Goal: Transaction & Acquisition: Purchase product/service

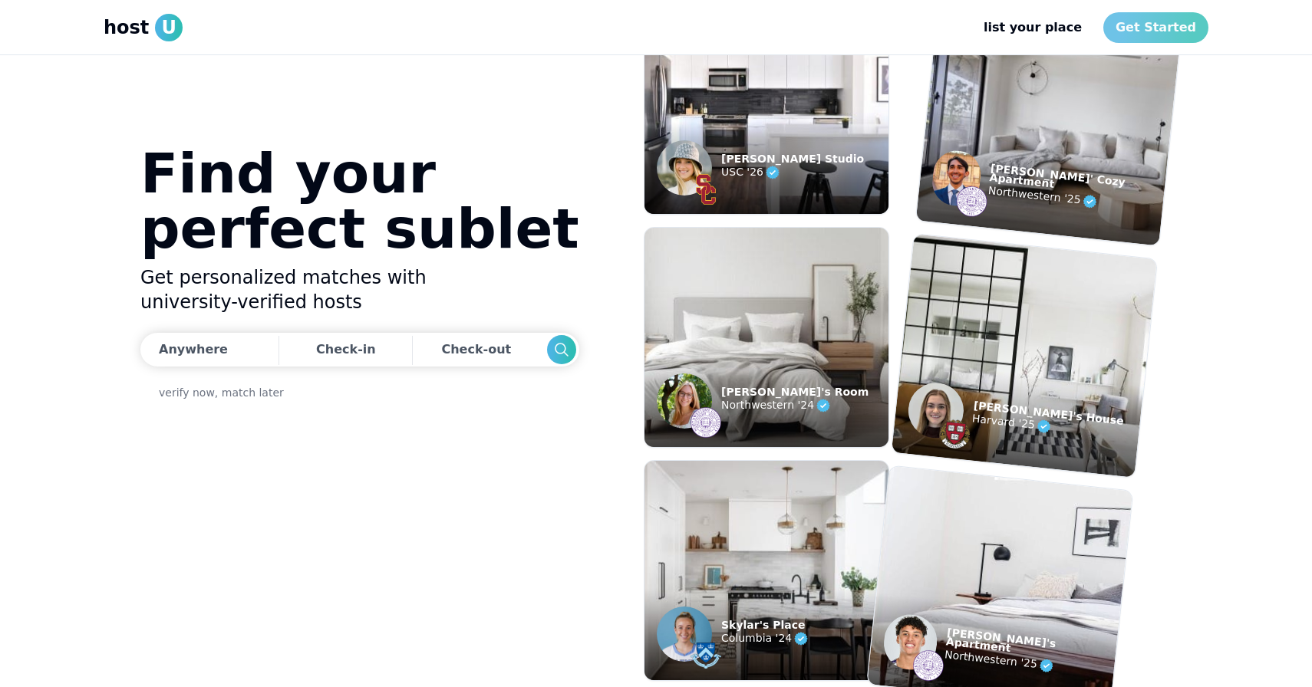
click at [1148, 25] on link "Get Started" at bounding box center [1155, 27] width 105 height 31
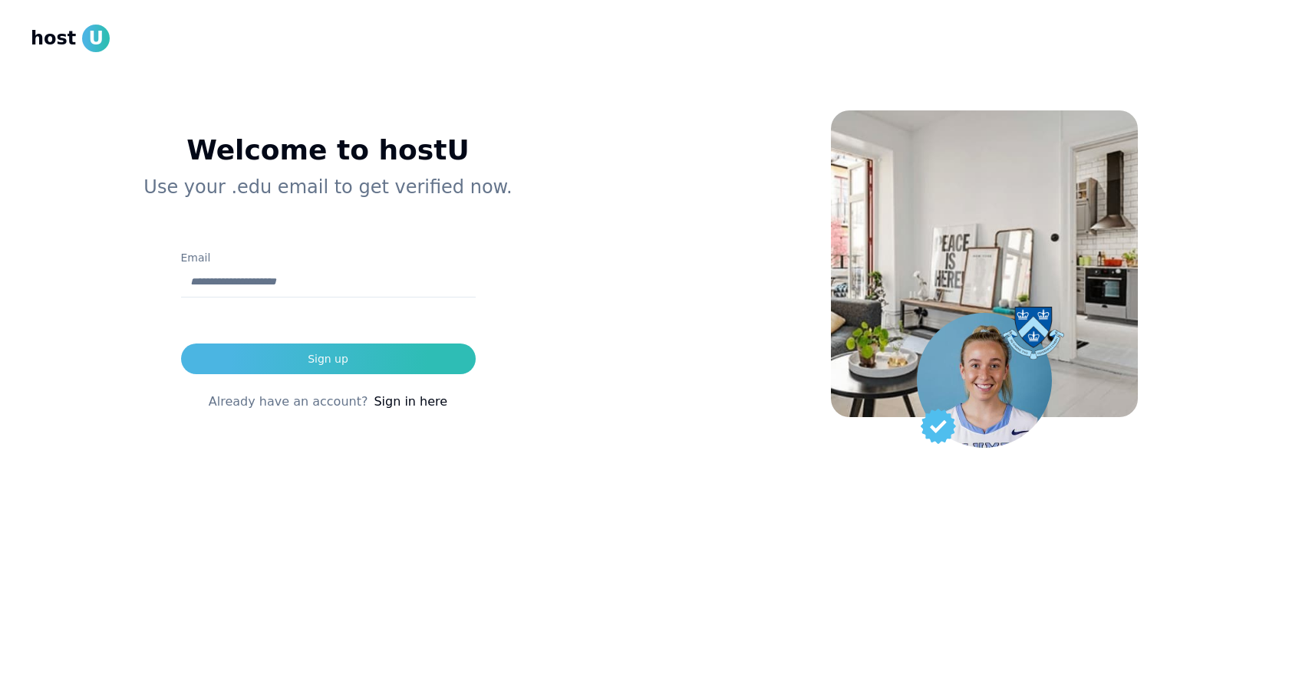
type input "**********"
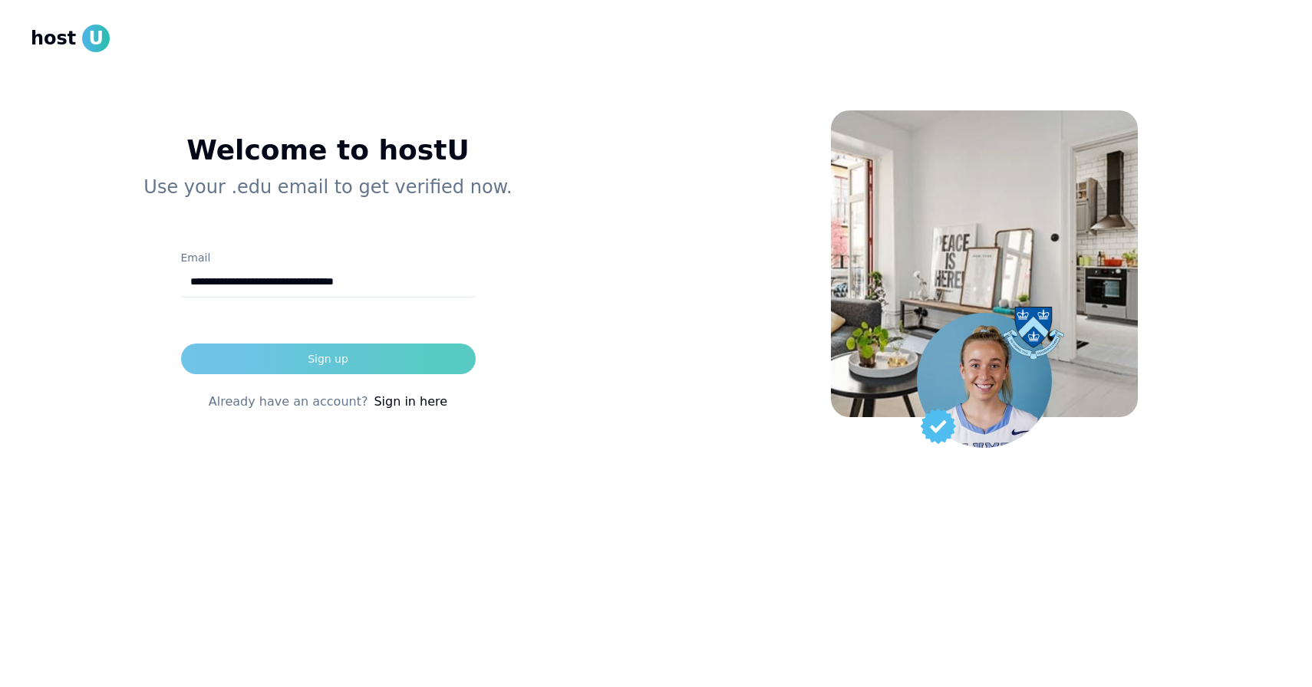
click at [370, 367] on button "Sign up" at bounding box center [328, 359] width 295 height 31
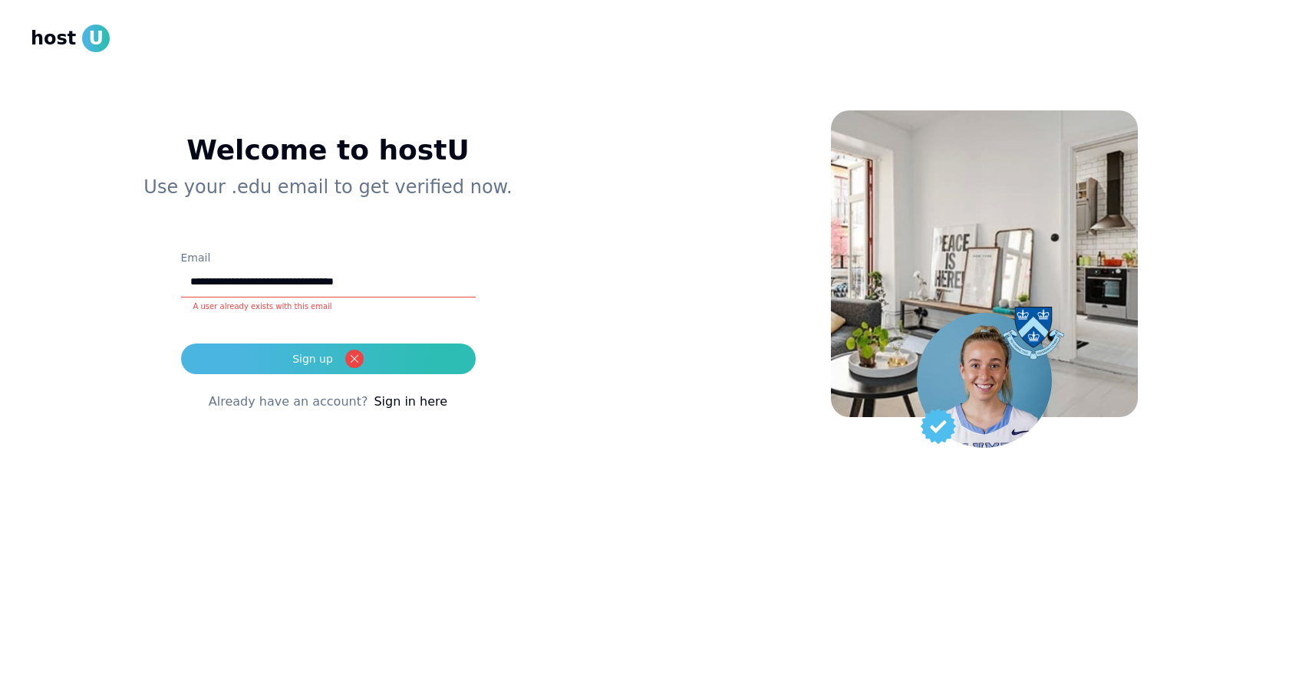
click at [397, 406] on link "Sign in here" at bounding box center [411, 402] width 74 height 18
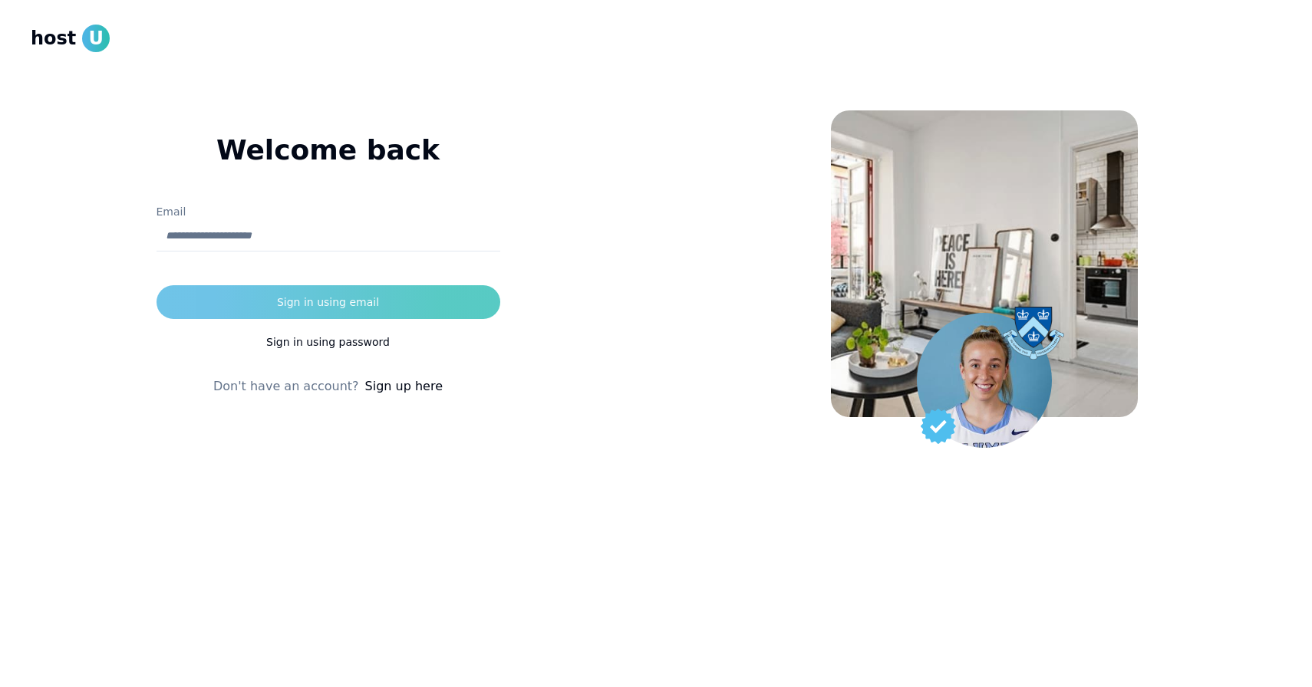
type input "**********"
click at [328, 302] on button "Sign in using email" at bounding box center [328, 302] width 344 height 34
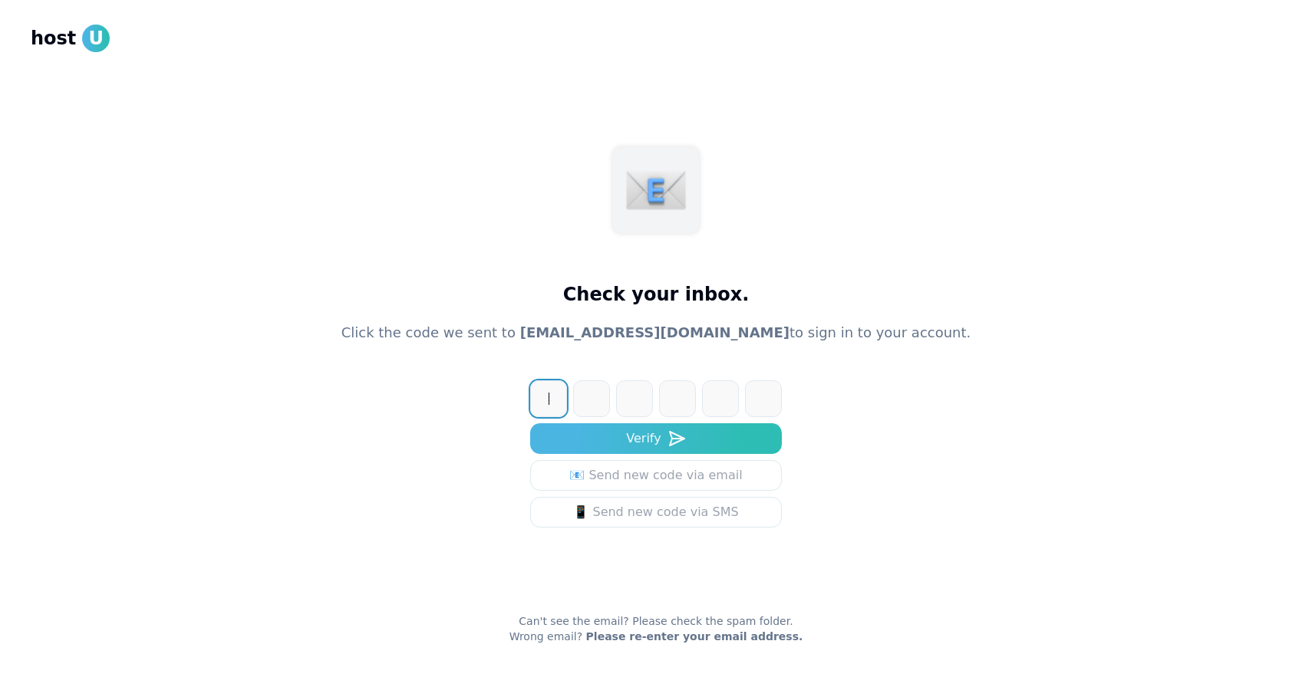
paste input "******"
type input "******"
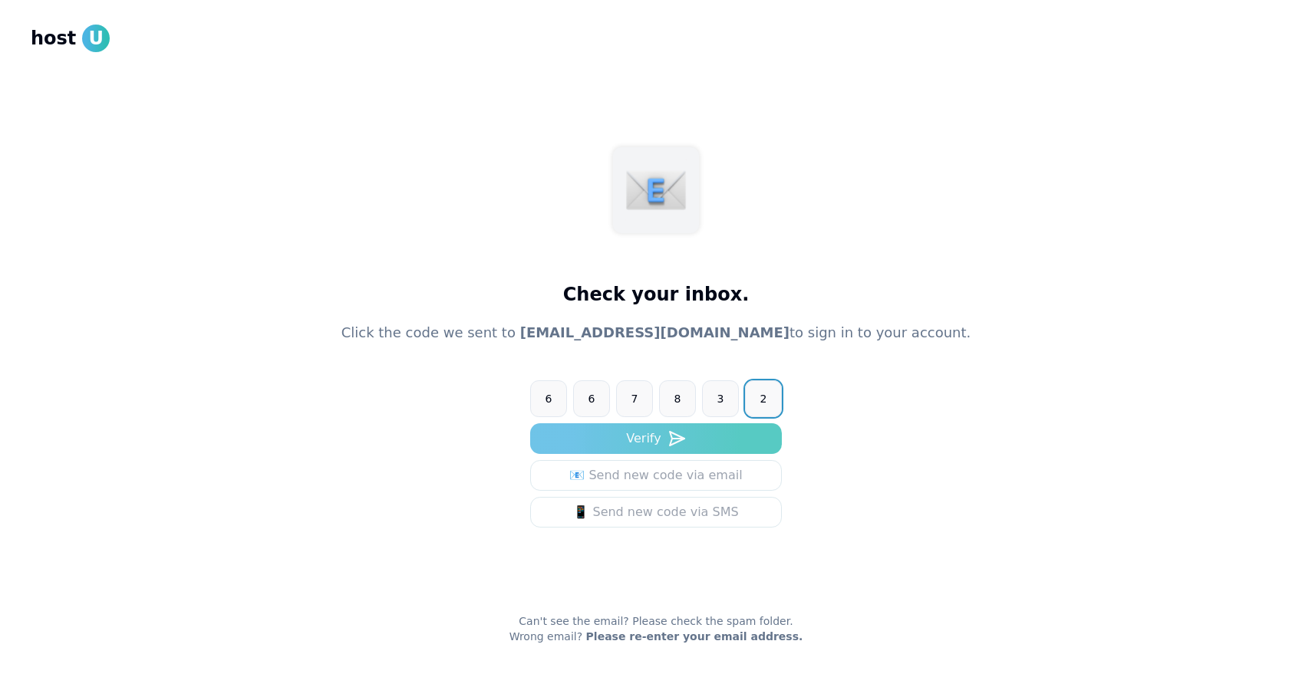
click at [594, 439] on button "Verify" at bounding box center [656, 438] width 252 height 31
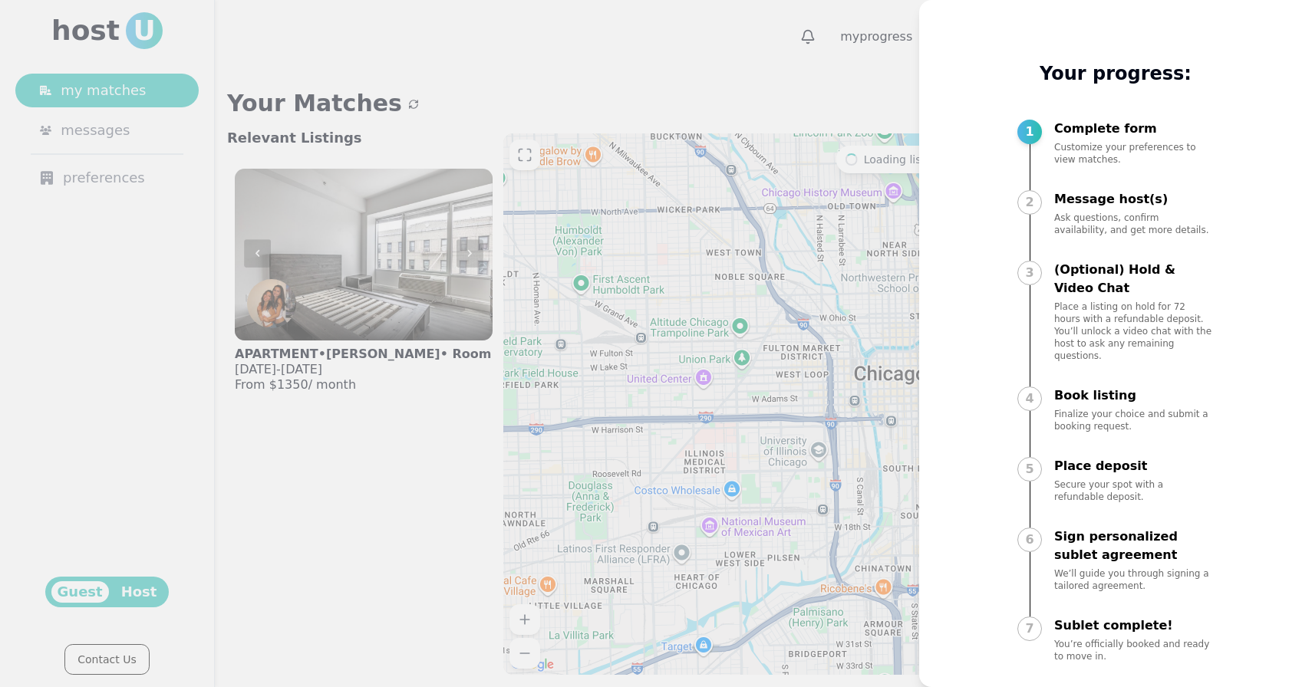
click at [709, 290] on div at bounding box center [656, 343] width 1312 height 687
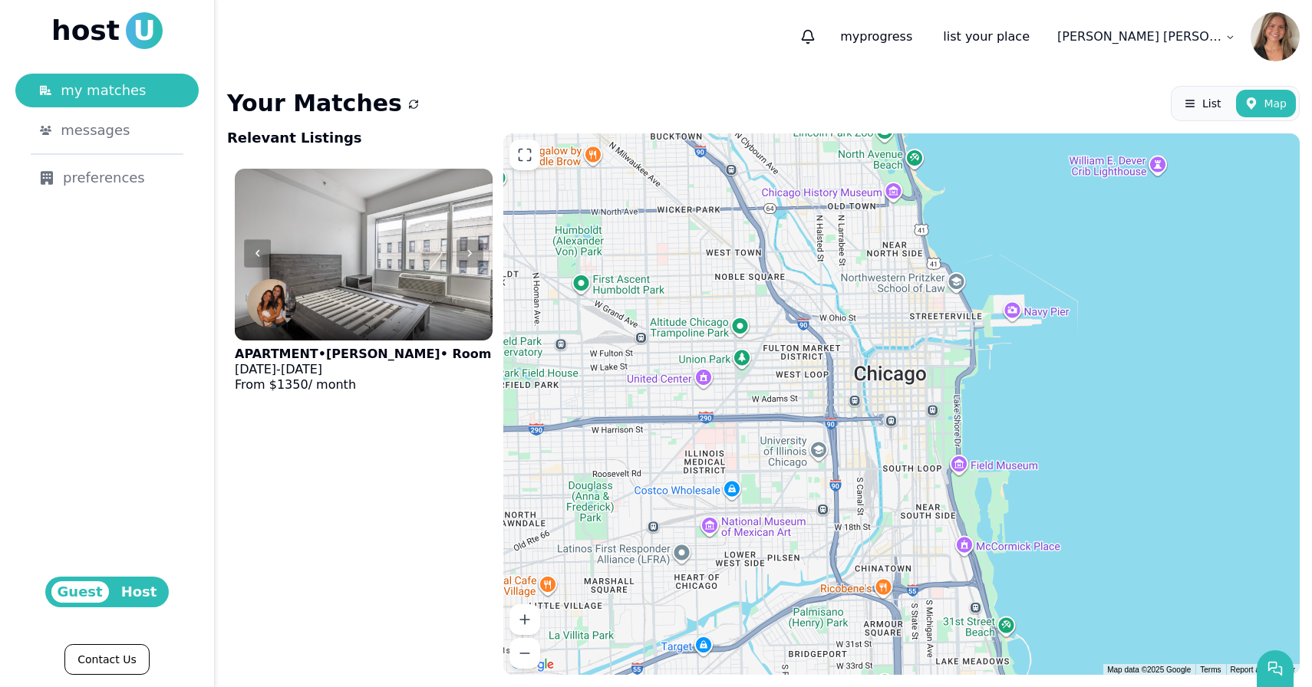
click at [128, 592] on span "Host" at bounding box center [139, 591] width 48 height 21
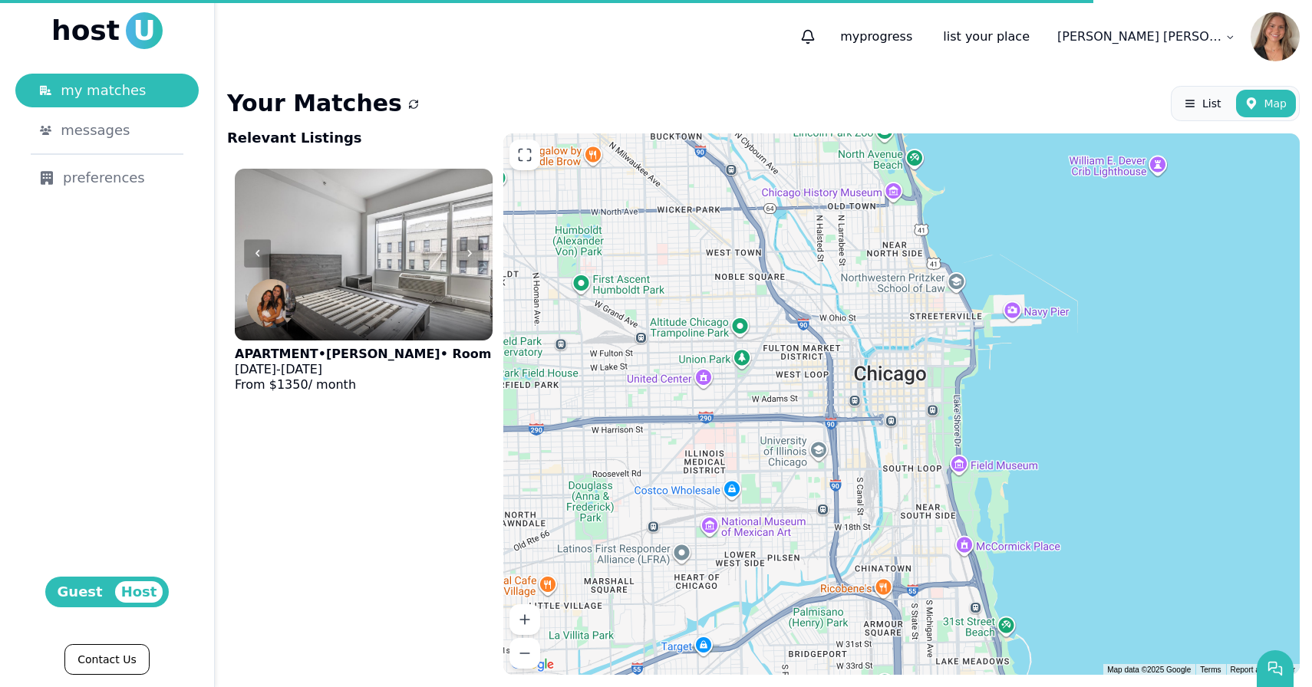
click at [89, 595] on span "Guest" at bounding box center [80, 591] width 58 height 21
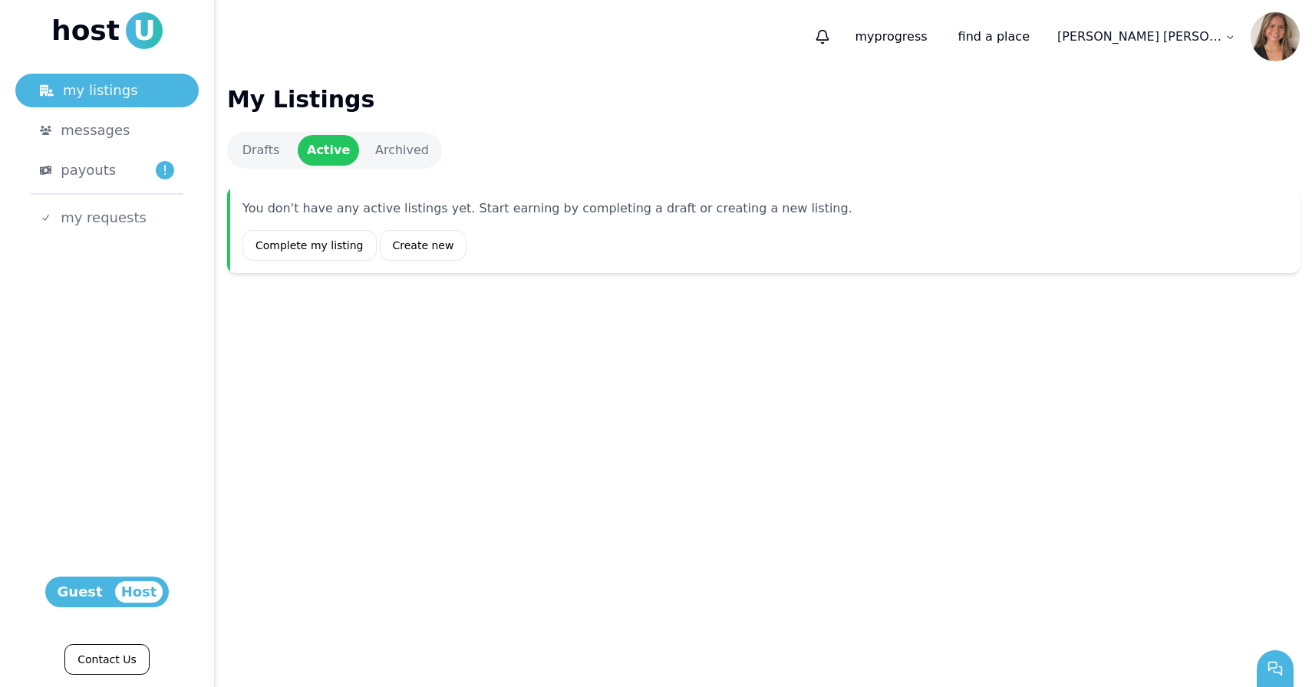
click at [67, 583] on span "Guest" at bounding box center [80, 591] width 58 height 21
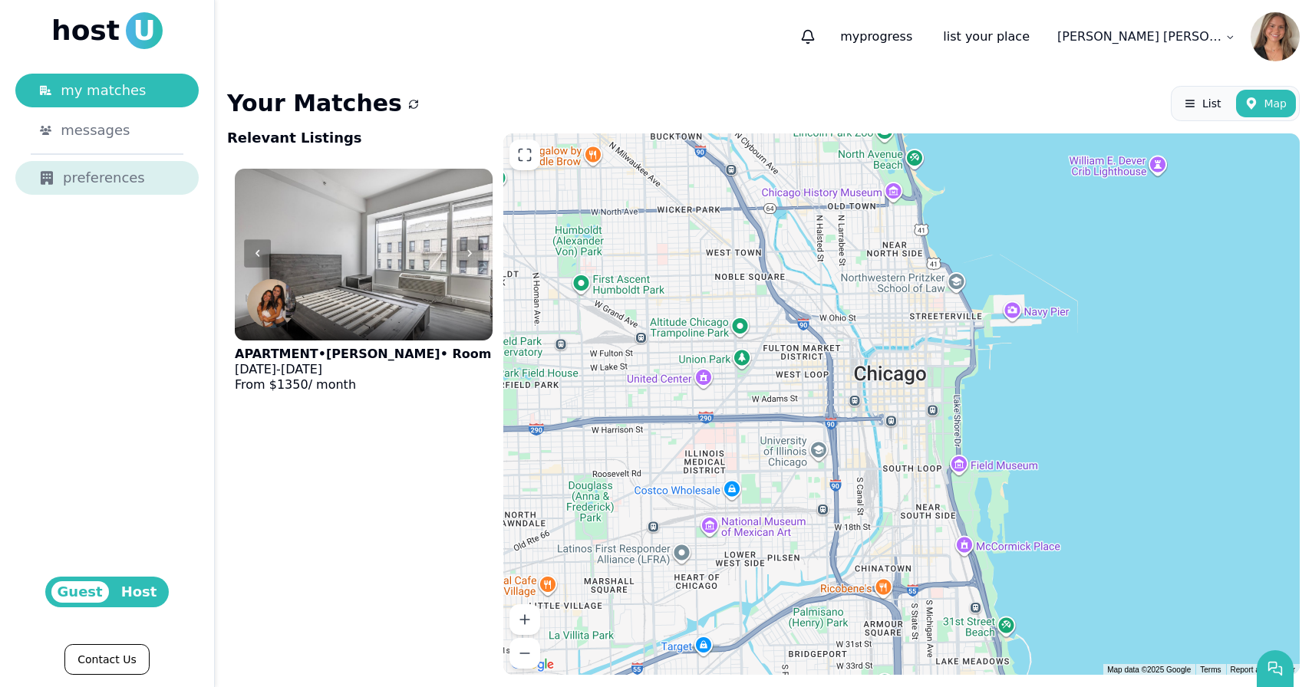
click at [129, 180] on div "preferences" at bounding box center [107, 177] width 134 height 21
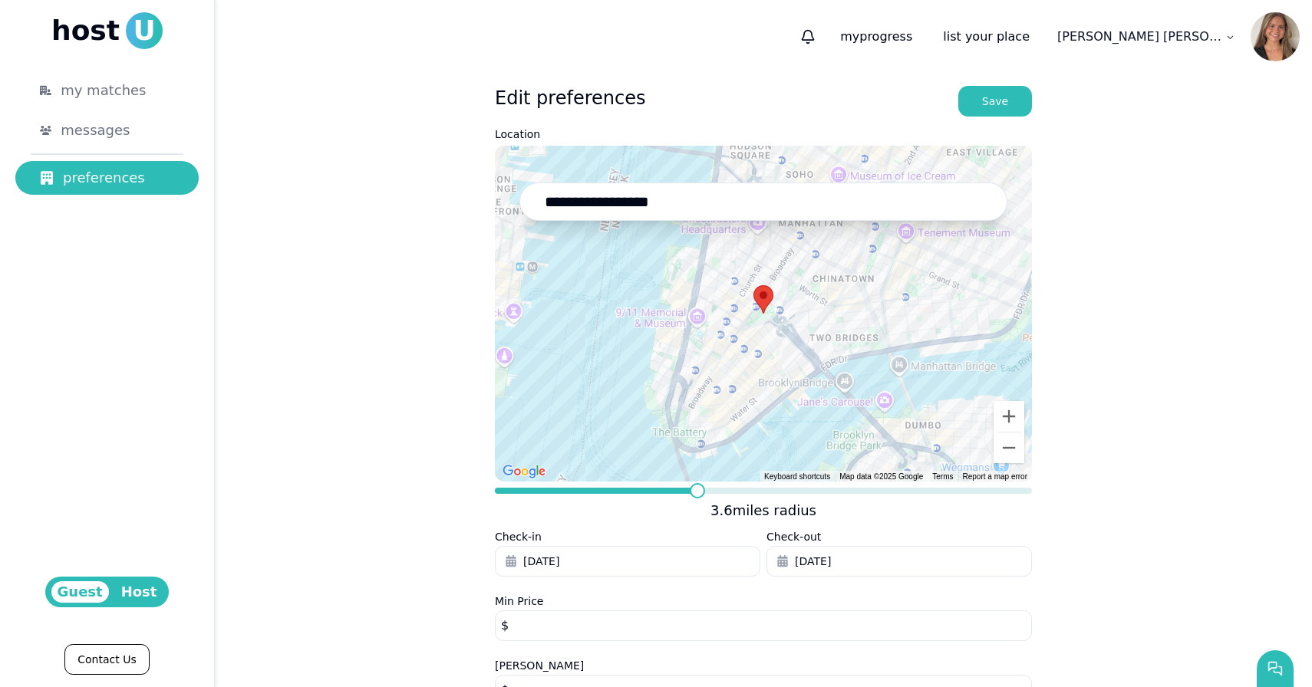
click at [611, 203] on input "**********" at bounding box center [763, 202] width 488 height 38
click at [662, 204] on input "**********" at bounding box center [763, 202] width 488 height 38
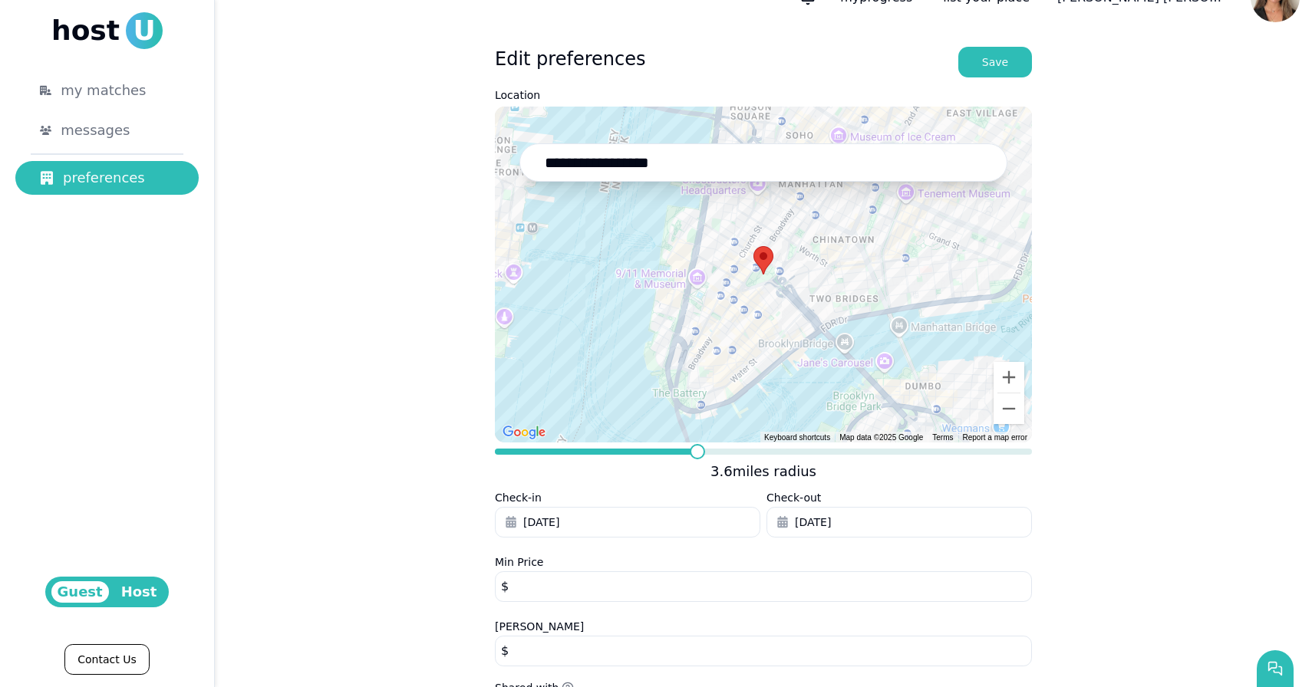
scroll to position [41, 0]
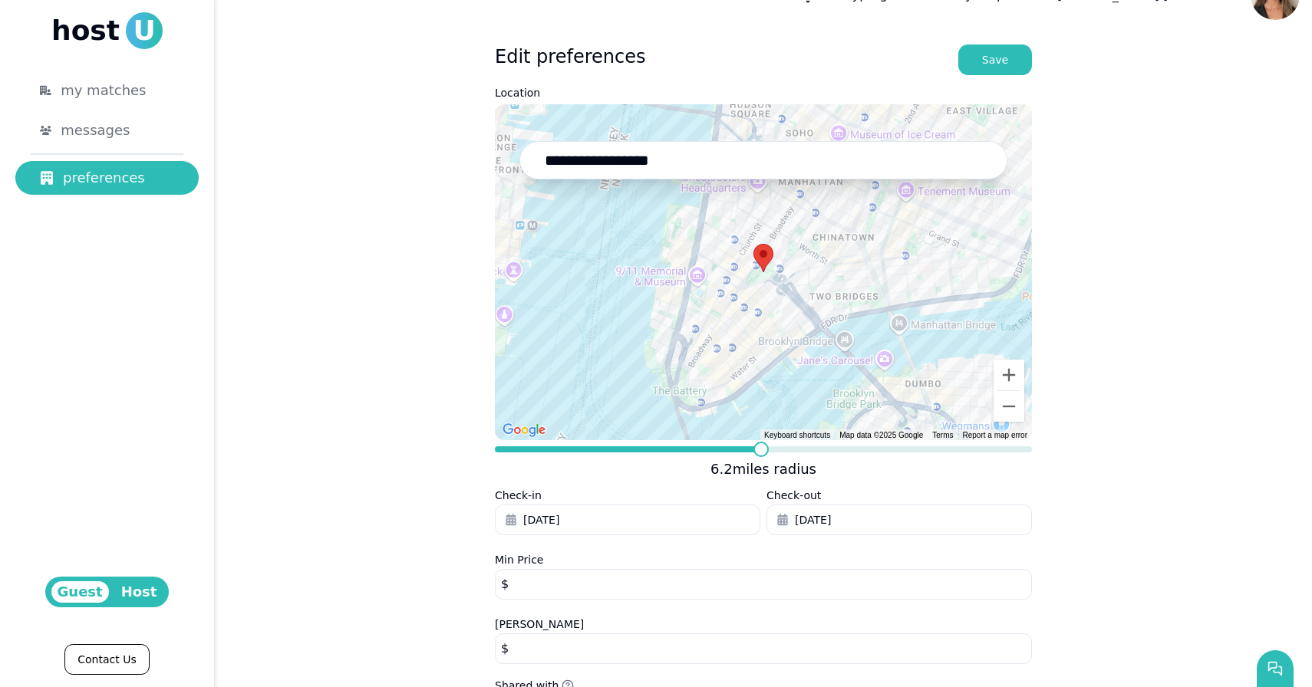
click at [769, 442] on span at bounding box center [760, 449] width 15 height 15
click at [764, 449] on span at bounding box center [765, 449] width 15 height 15
click at [982, 67] on button "Save" at bounding box center [995, 59] width 74 height 31
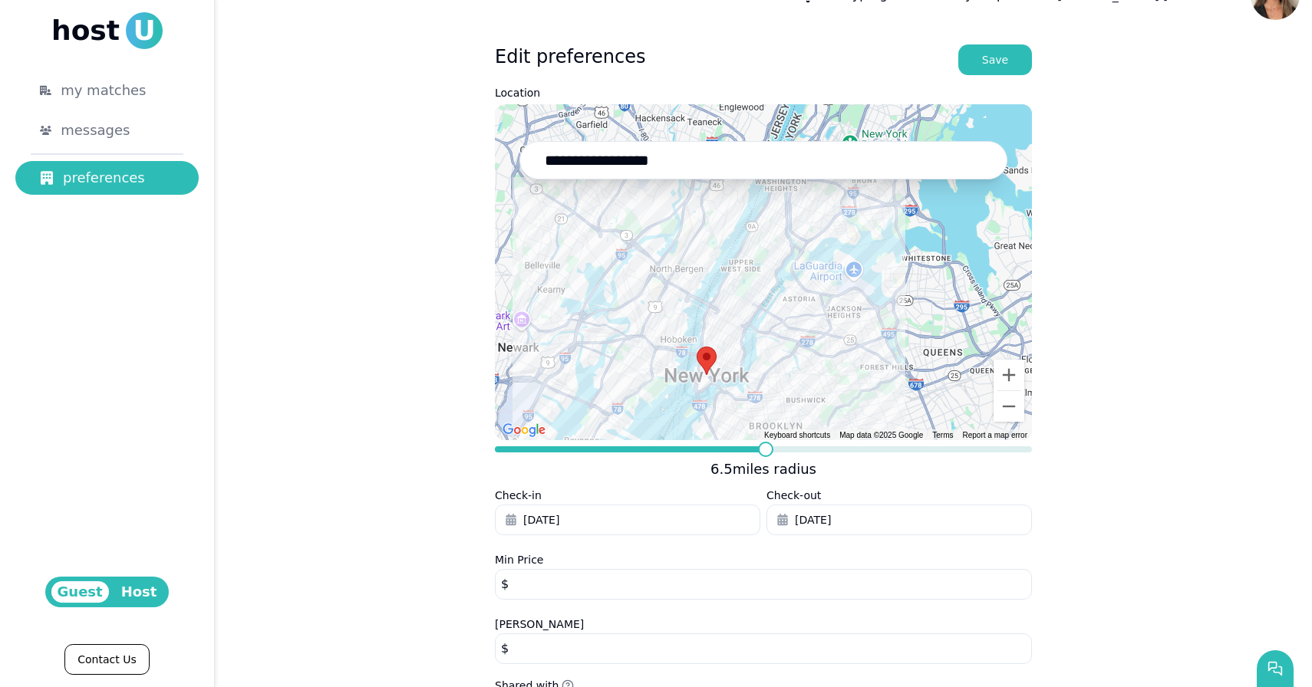
drag, startPoint x: 424, startPoint y: 382, endPoint x: 416, endPoint y: 133, distance: 249.4
click at [416, 124] on div "**********" at bounding box center [763, 430] width 1097 height 796
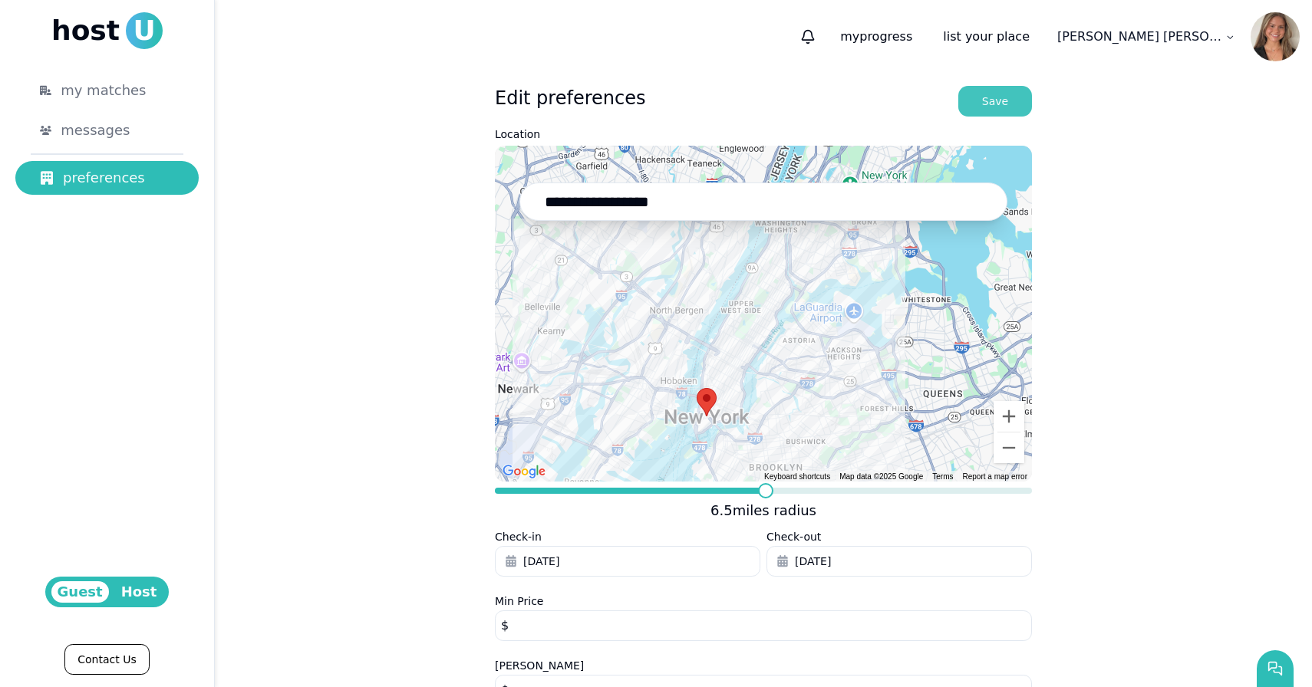
scroll to position [0, 0]
click at [1001, 97] on div "Save" at bounding box center [995, 101] width 26 height 15
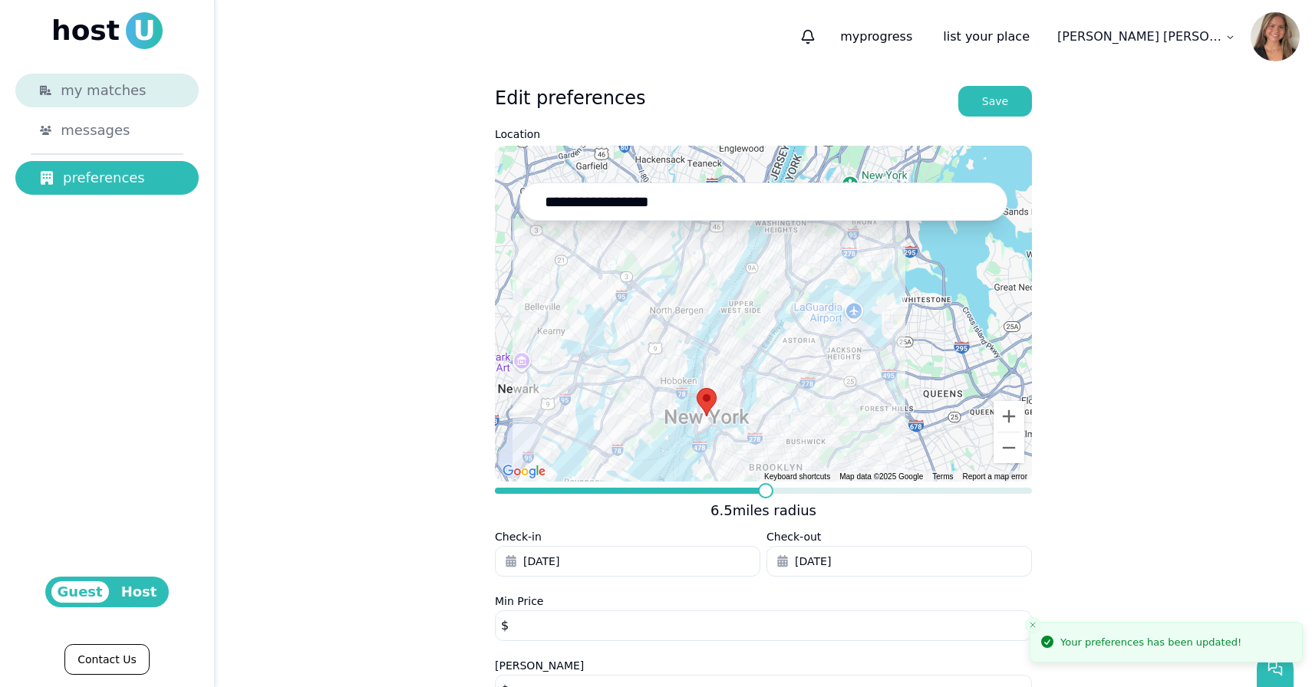
click at [92, 94] on span "my matches" at bounding box center [103, 90] width 85 height 21
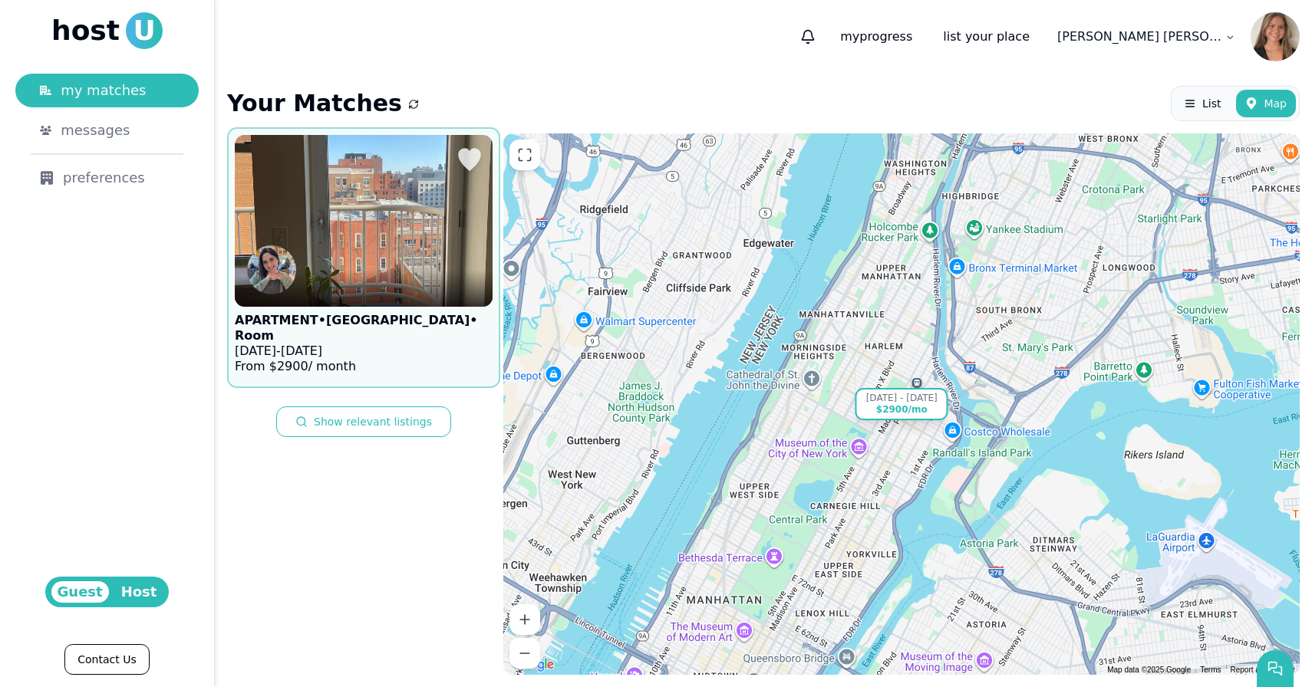
click at [322, 344] on span "Aug 31, 2025" at bounding box center [301, 351] width 41 height 15
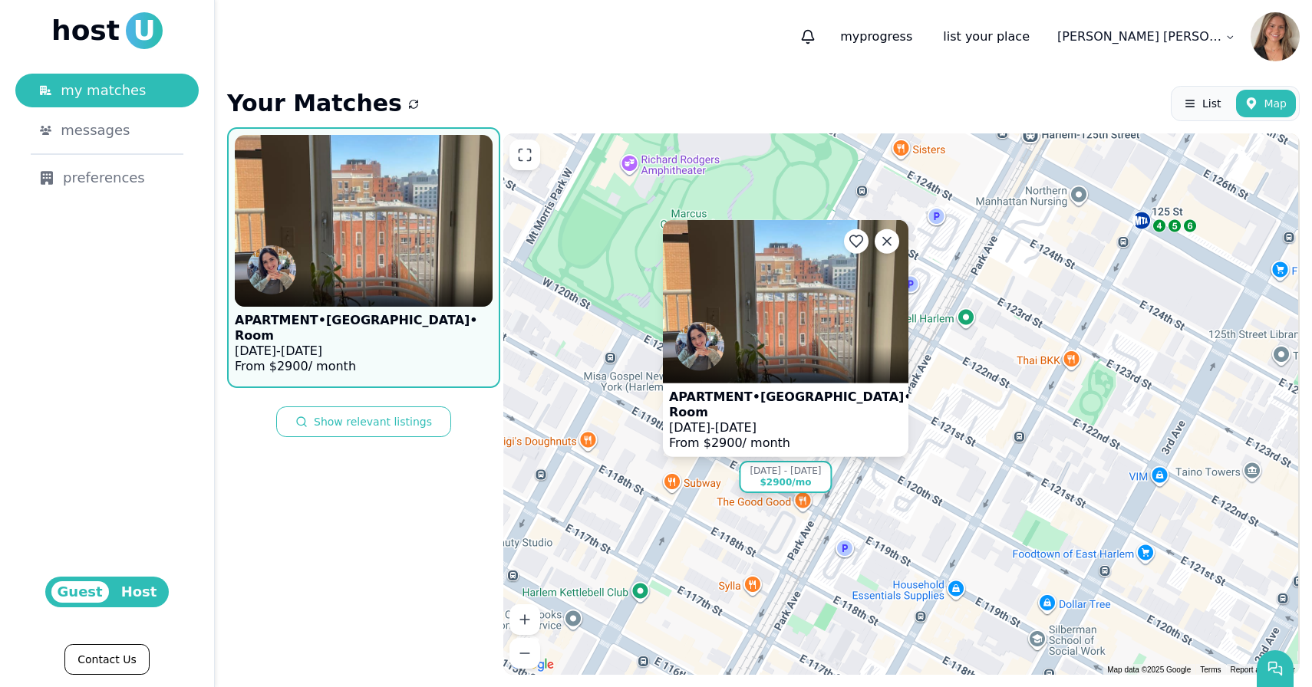
drag, startPoint x: 785, startPoint y: 387, endPoint x: 749, endPoint y: 549, distance: 166.5
click at [749, 549] on div "Feb 28 - Aug 31 $2900 /mo APARTMENT • Sydney • Room Feb 28 - Aug 31, 2025 From …" at bounding box center [901, 403] width 796 height 541
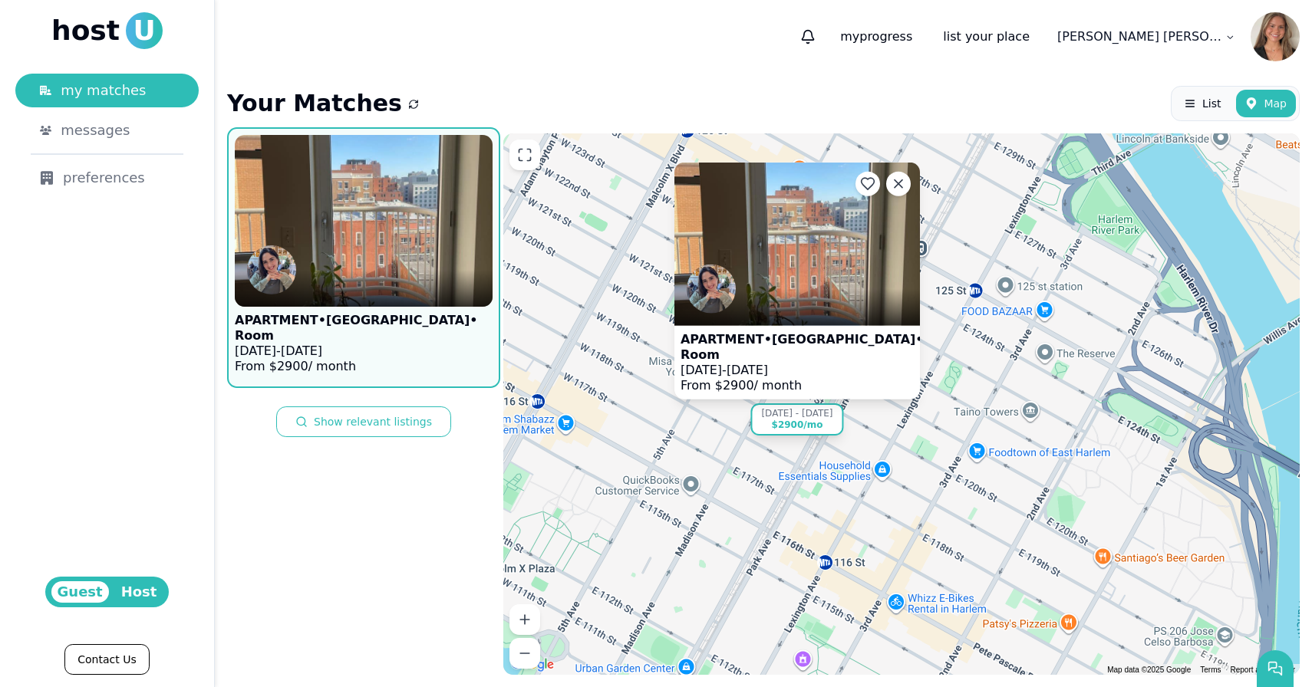
click at [768, 368] on span "Aug 31, 2025" at bounding box center [746, 370] width 41 height 15
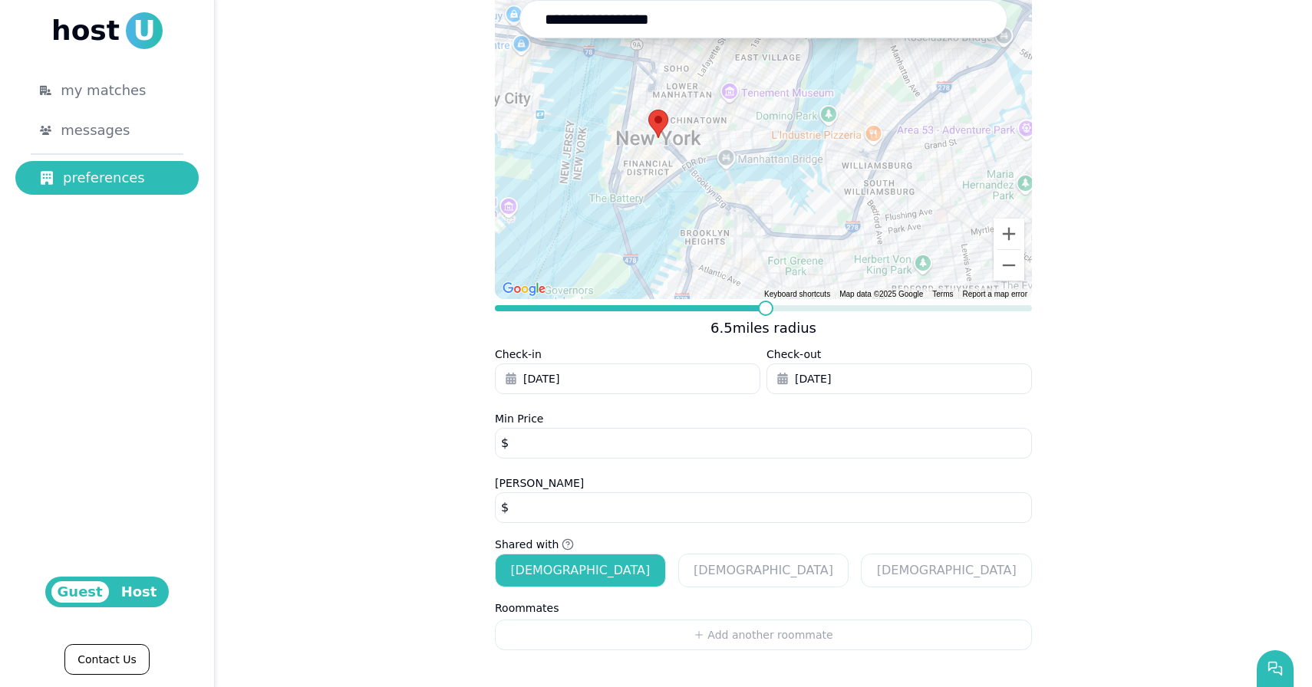
scroll to position [183, 0]
click at [550, 377] on span "Jun 16, 2025" at bounding box center [541, 378] width 36 height 15
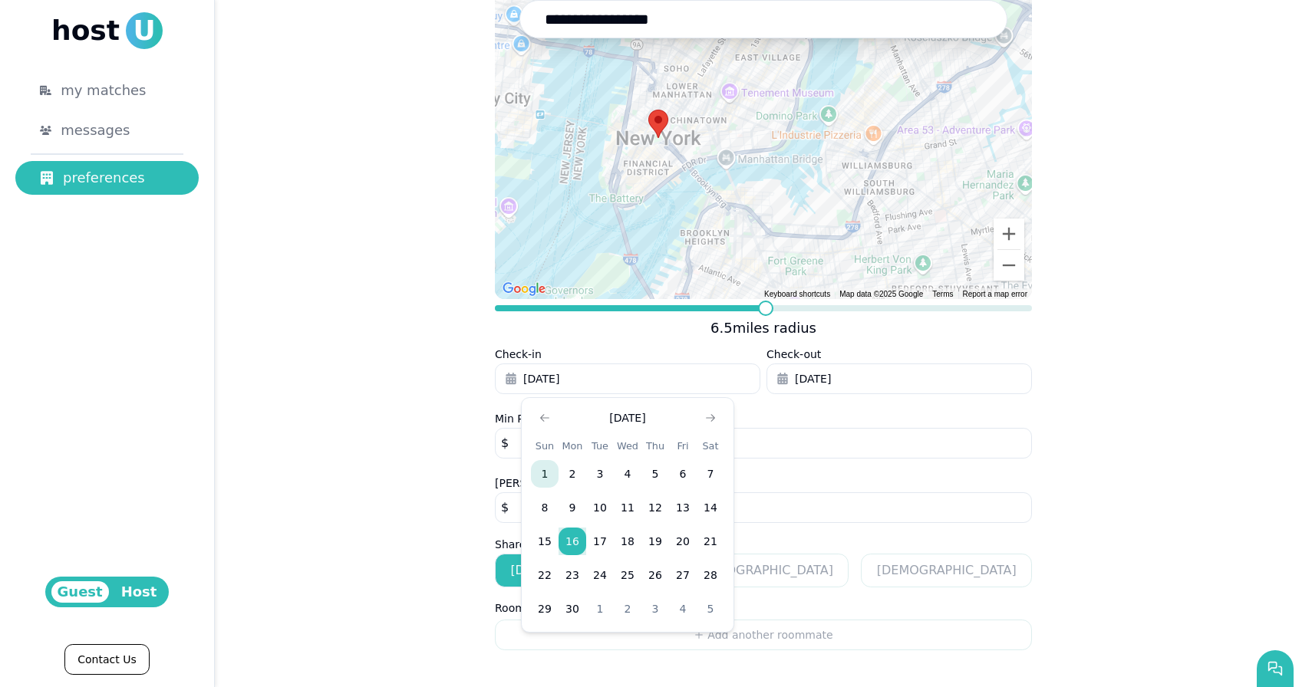
click at [546, 472] on button "1" at bounding box center [545, 474] width 28 height 28
click at [795, 387] on button "Aug 8, 2025" at bounding box center [898, 379] width 265 height 31
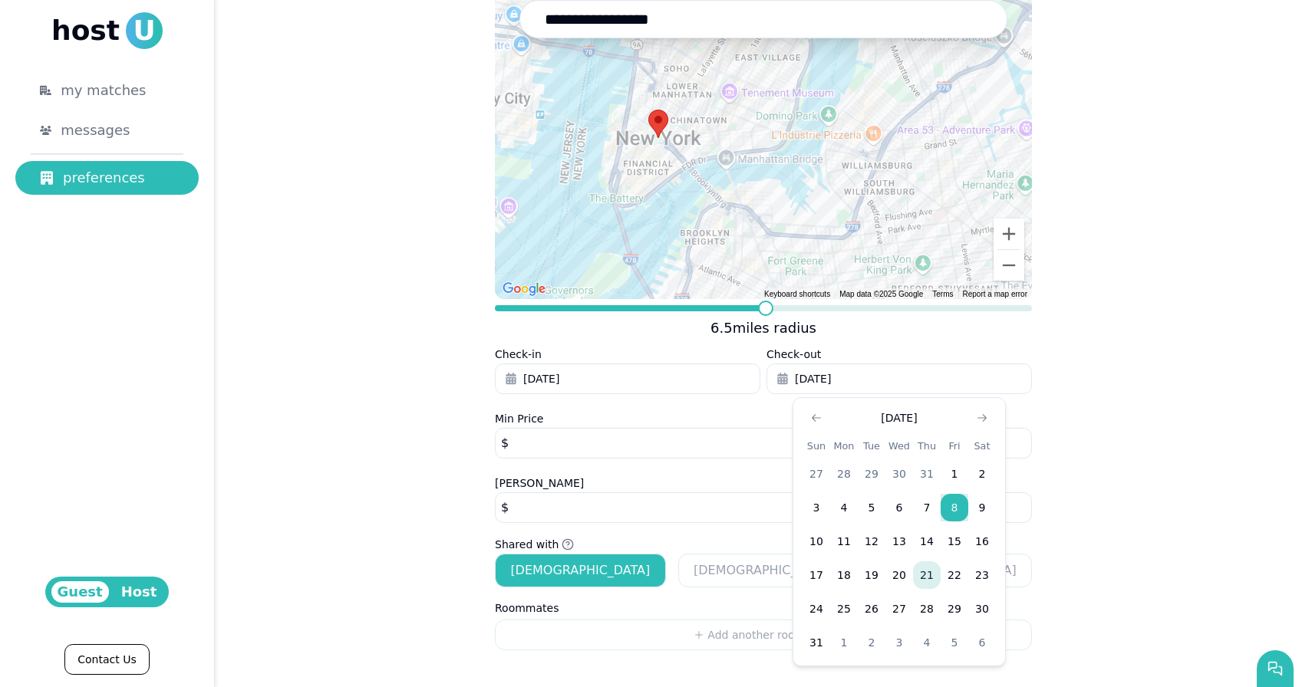
click at [930, 581] on button "21" at bounding box center [927, 575] width 28 height 28
click at [536, 425] on label "Min Price" at bounding box center [519, 419] width 48 height 12
click at [536, 428] on input "****" at bounding box center [763, 443] width 537 height 31
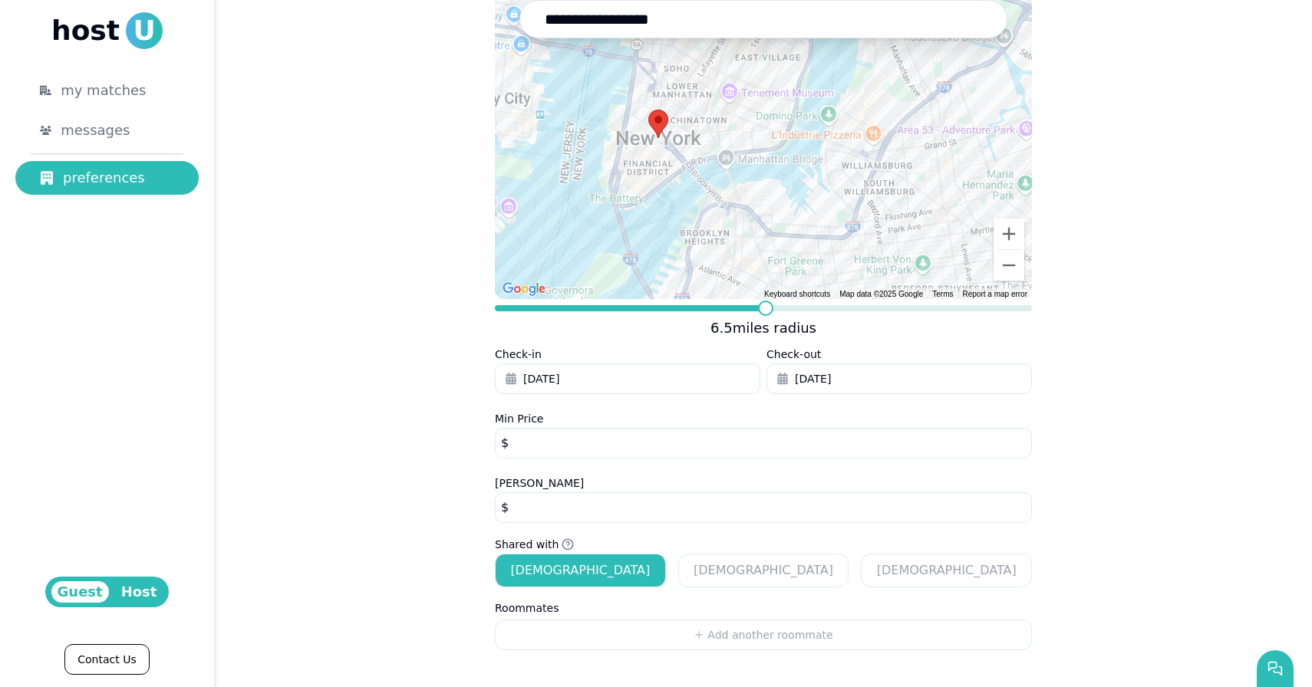
click at [550, 489] on div "Max Price **** $" at bounding box center [763, 506] width 537 height 64
click at [550, 504] on input "****" at bounding box center [763, 507] width 537 height 31
type input "*"
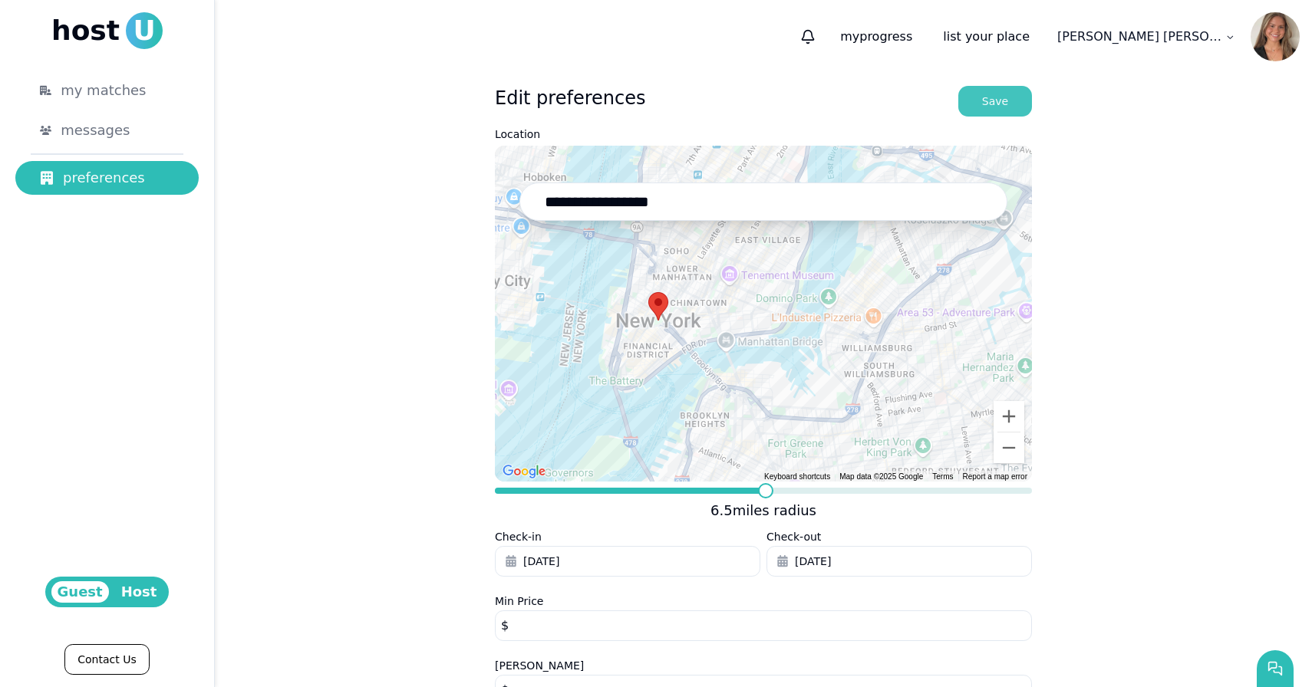
scroll to position [-1, 0]
type input "*****"
click at [1002, 110] on button "Save" at bounding box center [995, 101] width 74 height 31
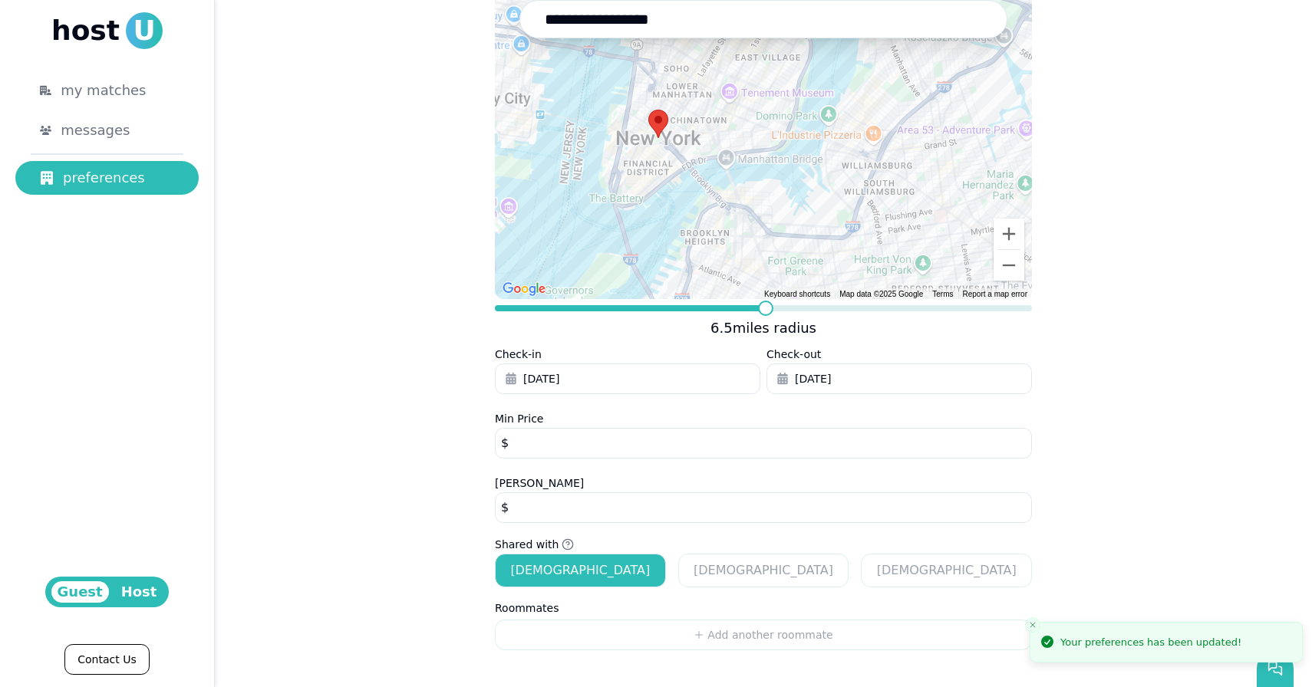
scroll to position [183, 0]
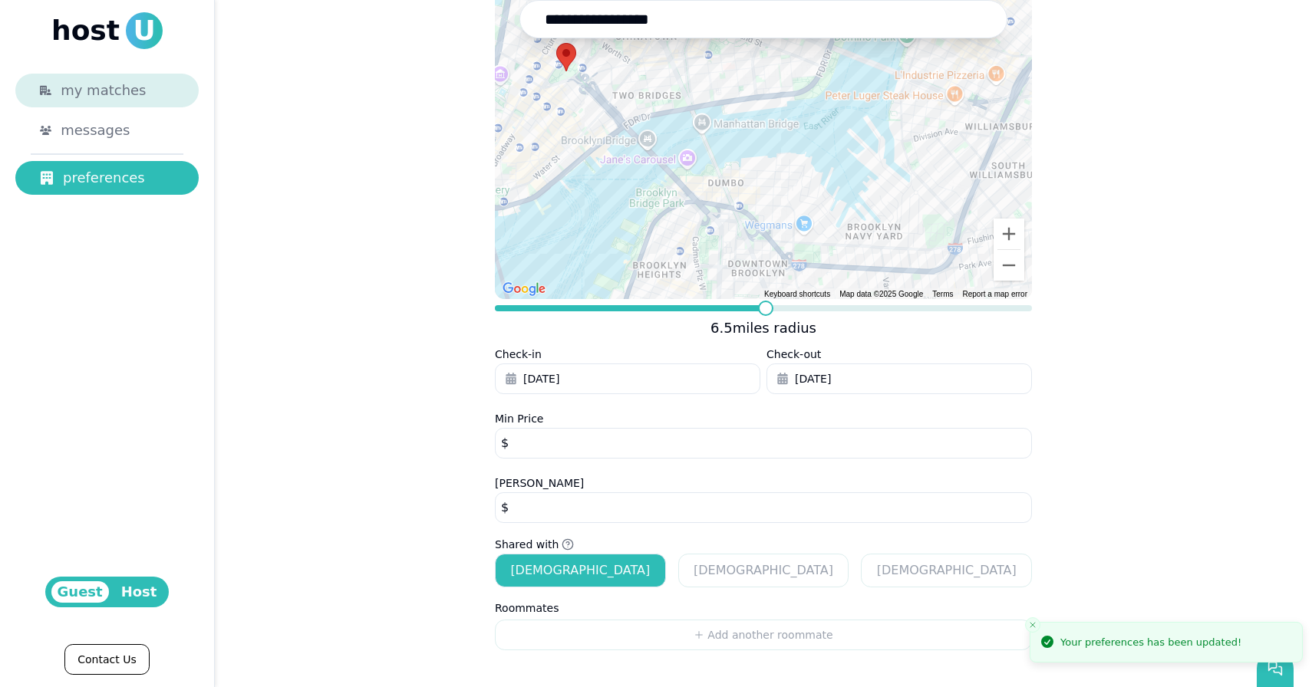
click at [108, 77] on link "my matches" at bounding box center [106, 91] width 183 height 34
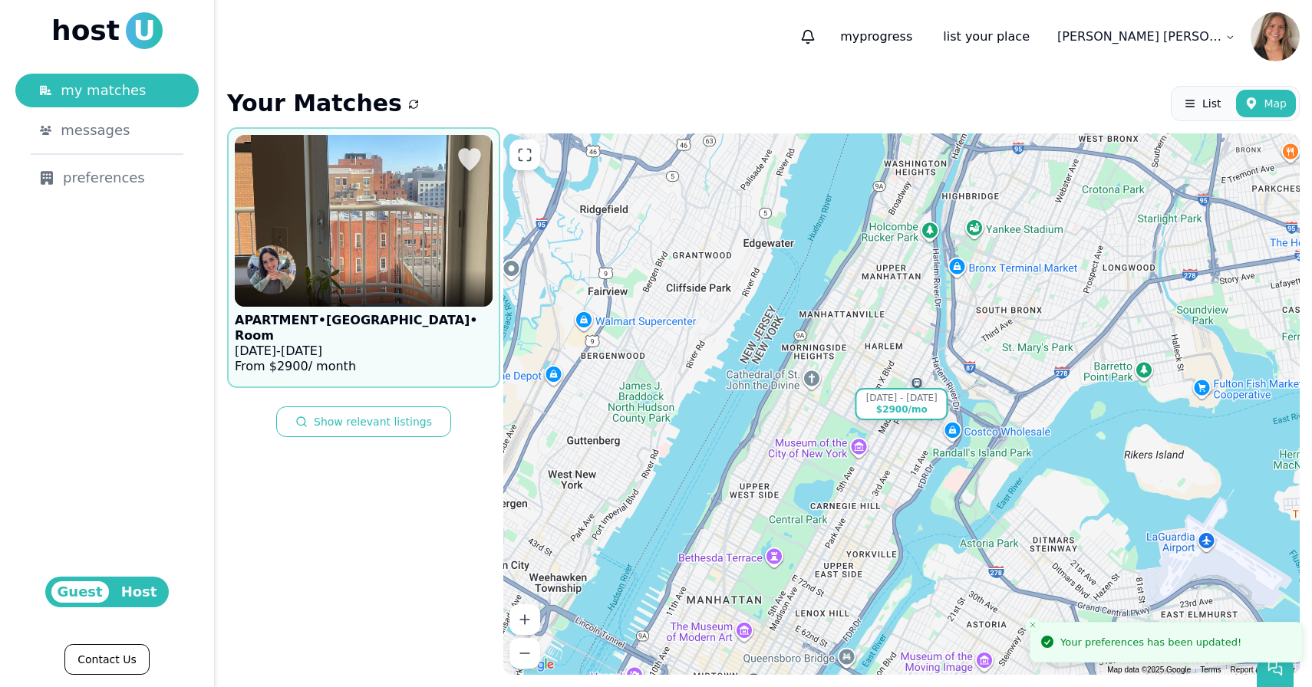
click at [329, 248] on img at bounding box center [364, 221] width 284 height 189
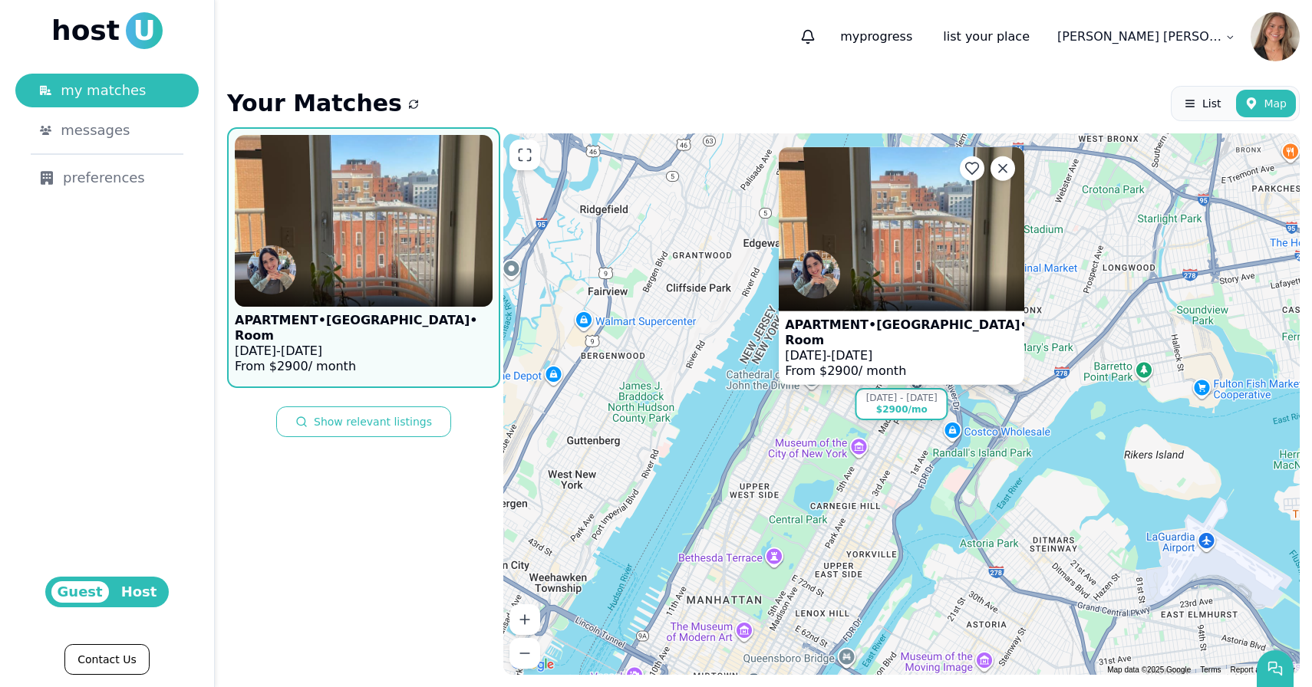
click at [831, 353] on p "Feb 28 - Aug 31, 2025" at bounding box center [906, 354] width 243 height 15
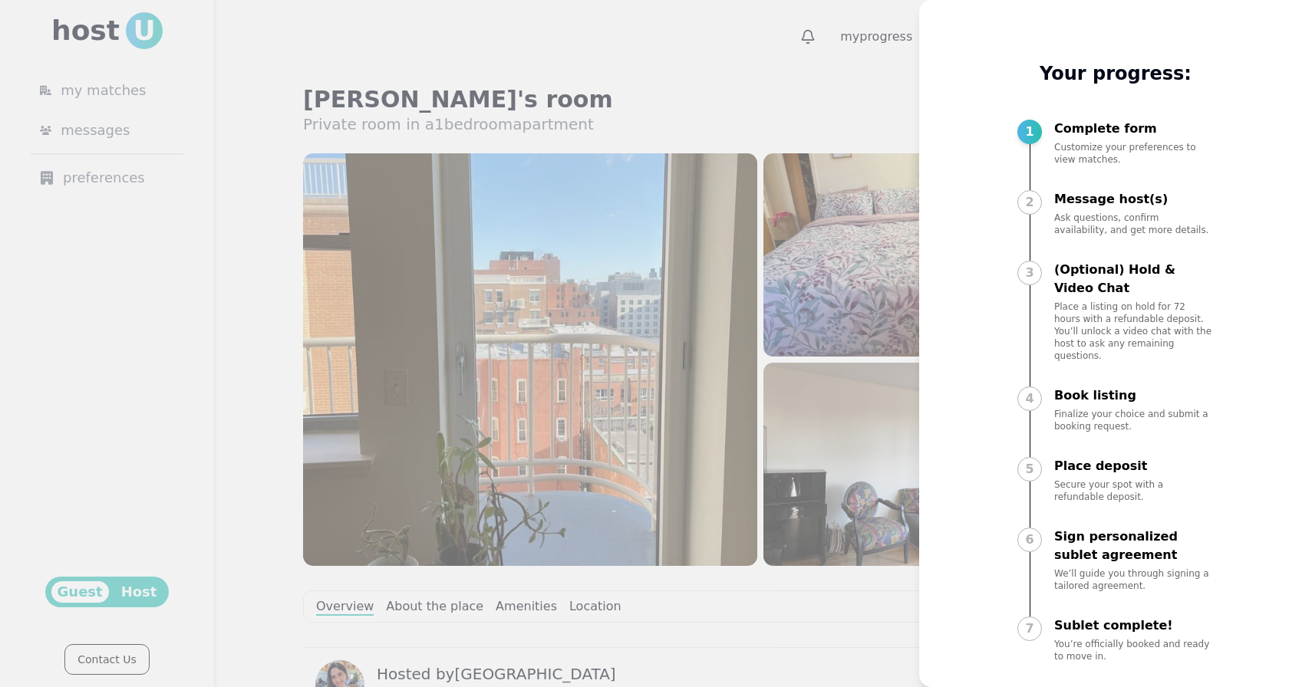
click at [791, 335] on div at bounding box center [656, 343] width 1312 height 687
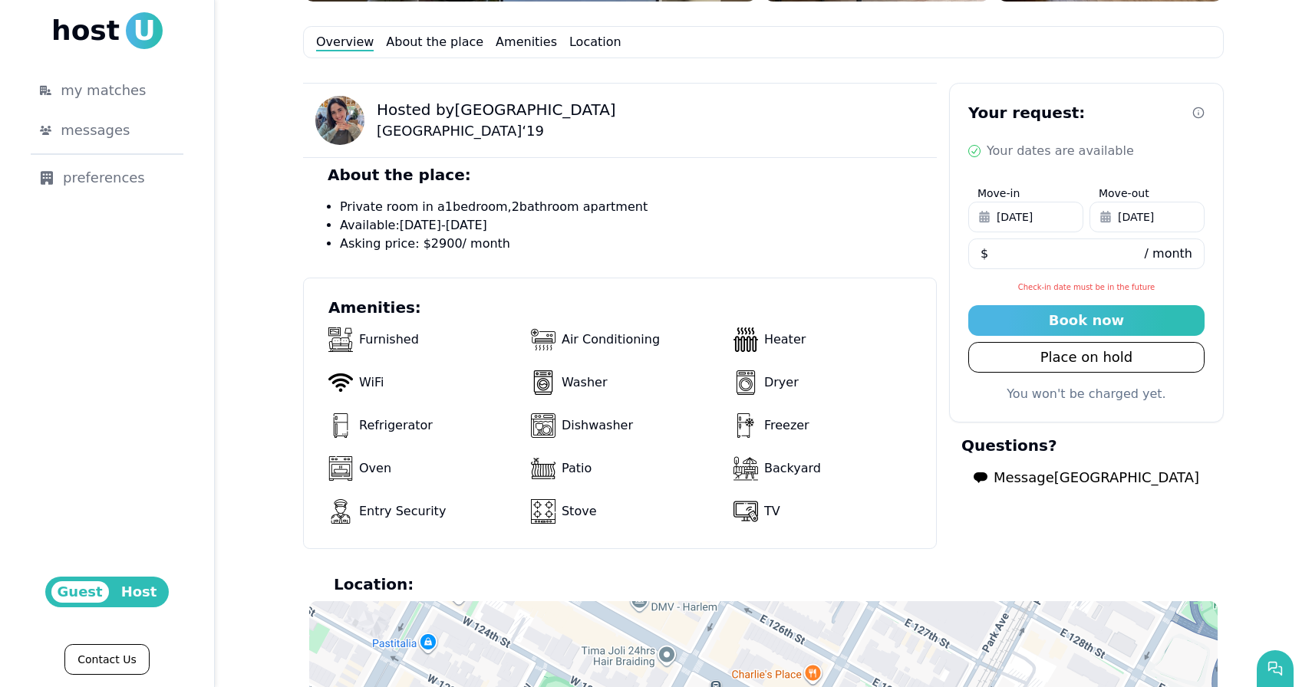
scroll to position [517, 0]
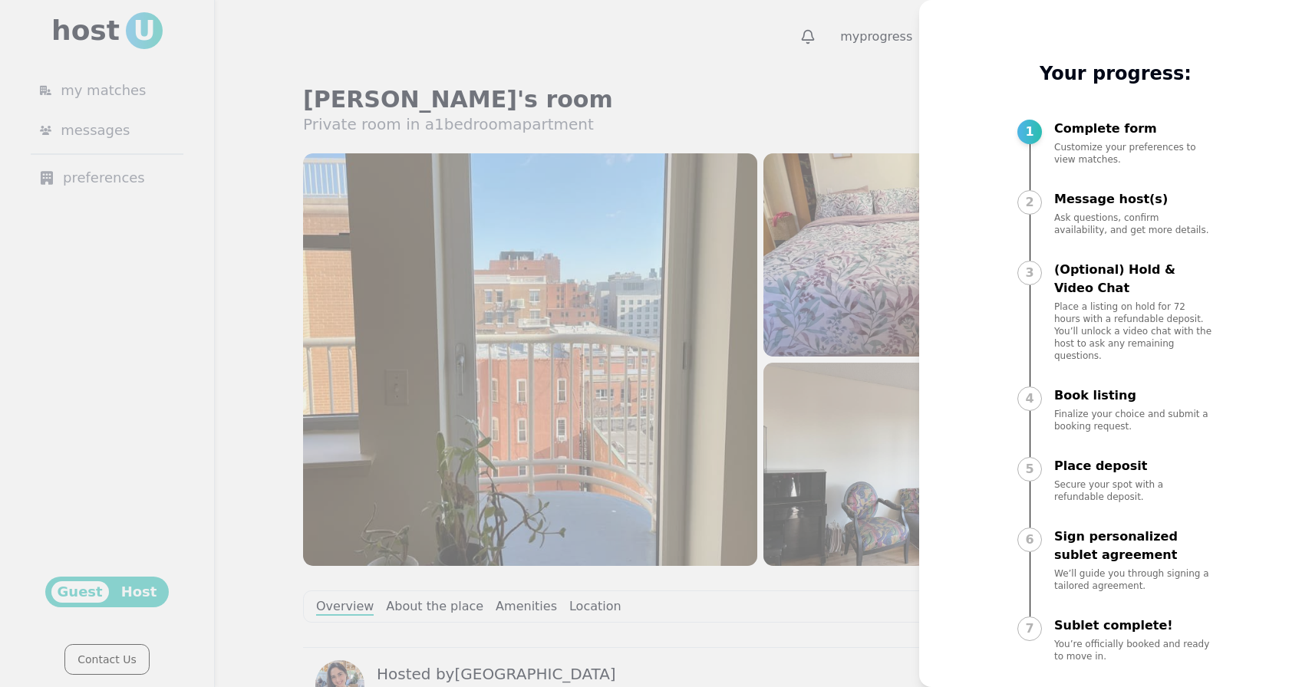
click at [719, 198] on div at bounding box center [656, 343] width 1312 height 687
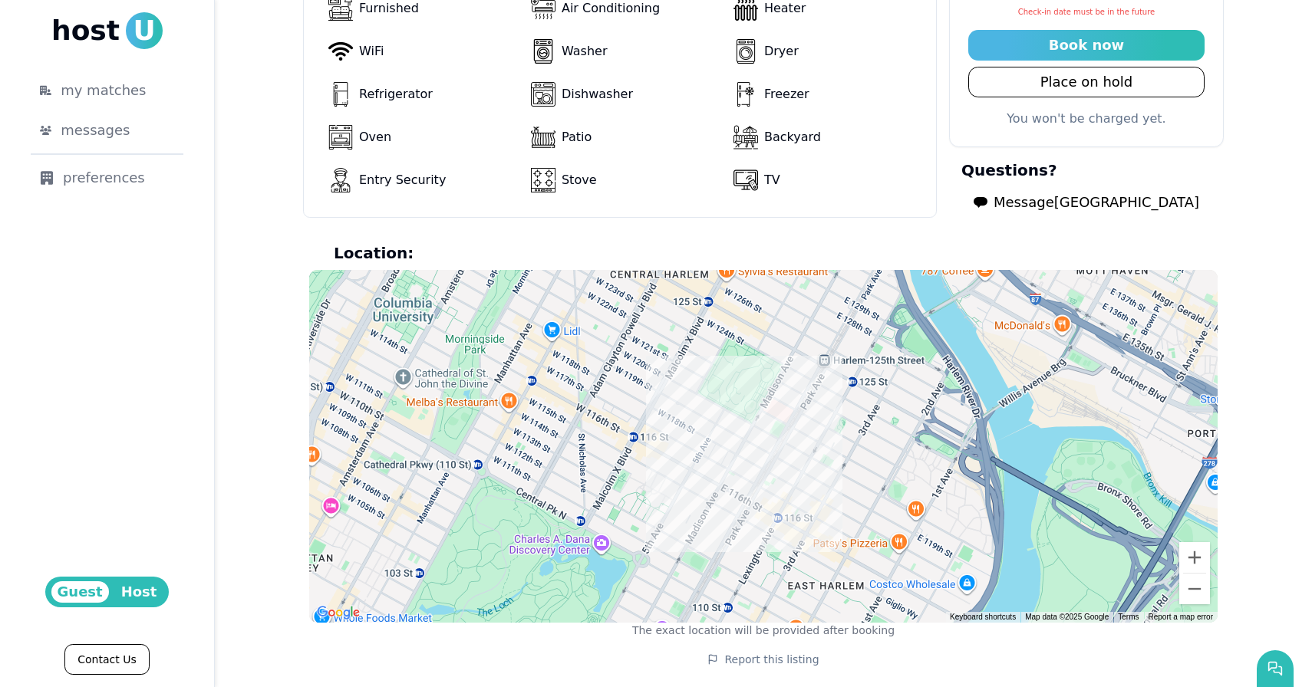
scroll to position [896, 0]
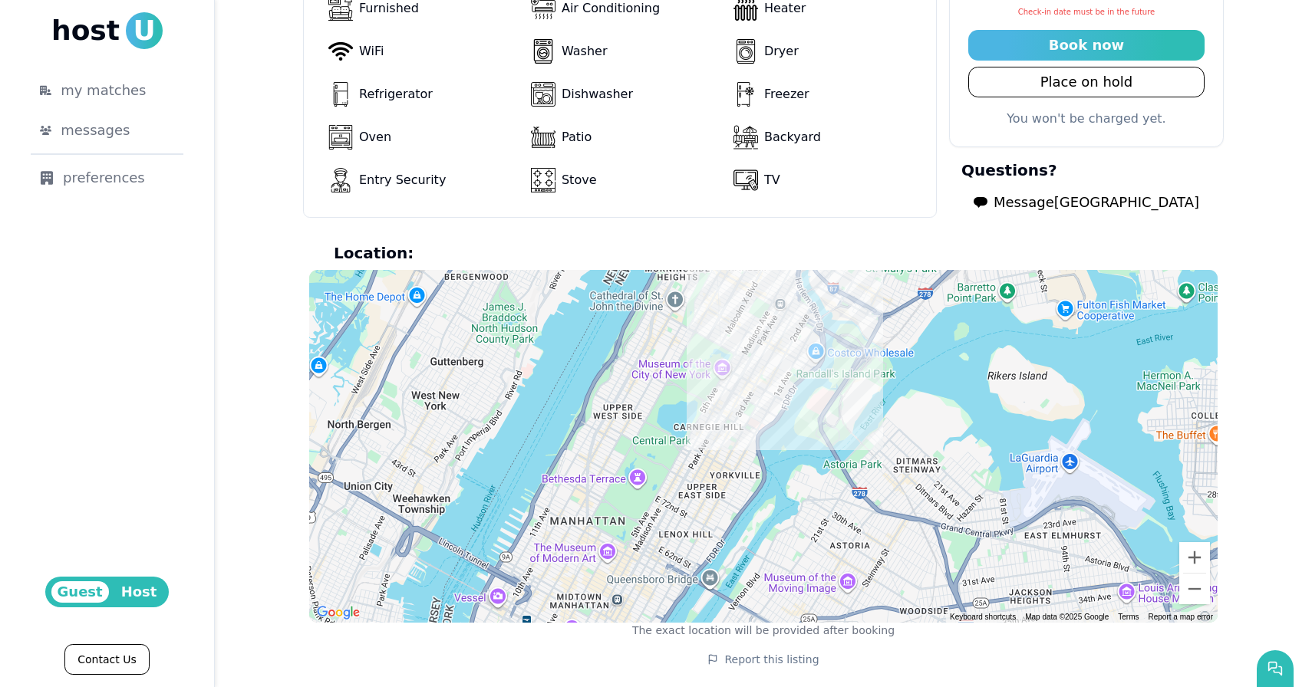
drag, startPoint x: 721, startPoint y: 381, endPoint x: 749, endPoint y: 331, distance: 58.0
click at [749, 331] on div at bounding box center [763, 446] width 908 height 353
click at [777, 385] on div at bounding box center [763, 446] width 908 height 353
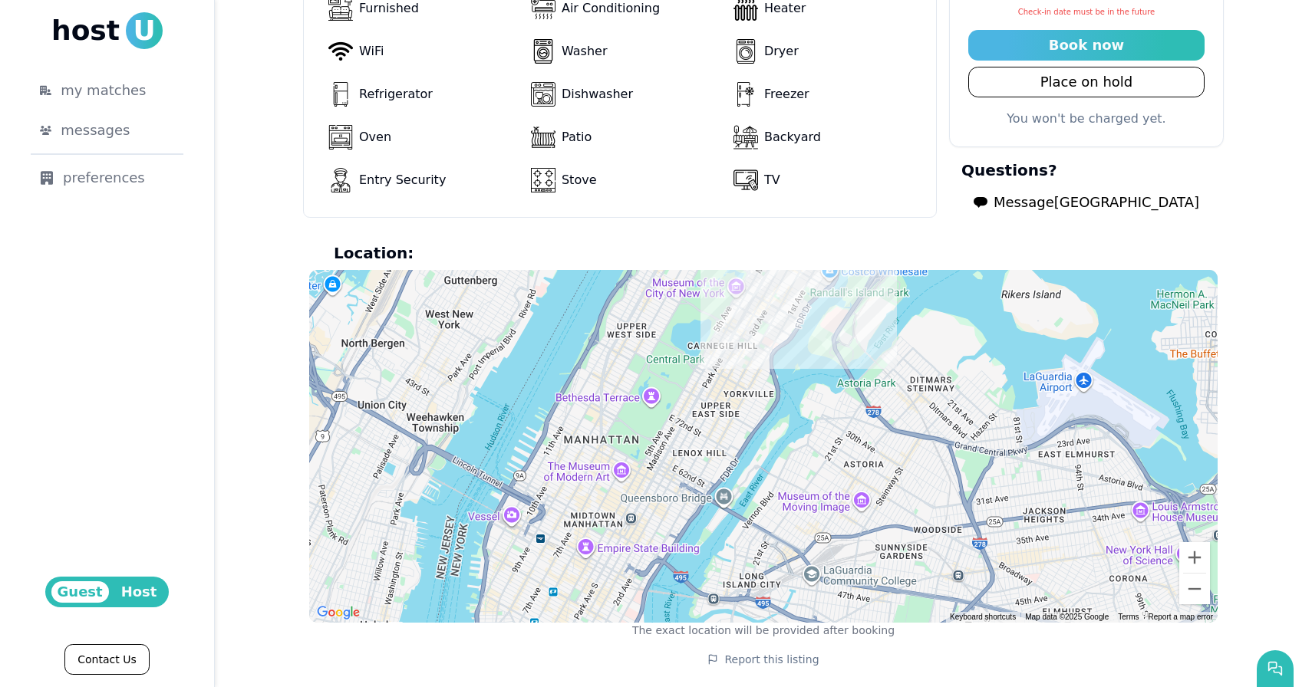
drag, startPoint x: 778, startPoint y: 386, endPoint x: 792, endPoint y: 303, distance: 84.0
click at [792, 303] on div at bounding box center [763, 446] width 908 height 353
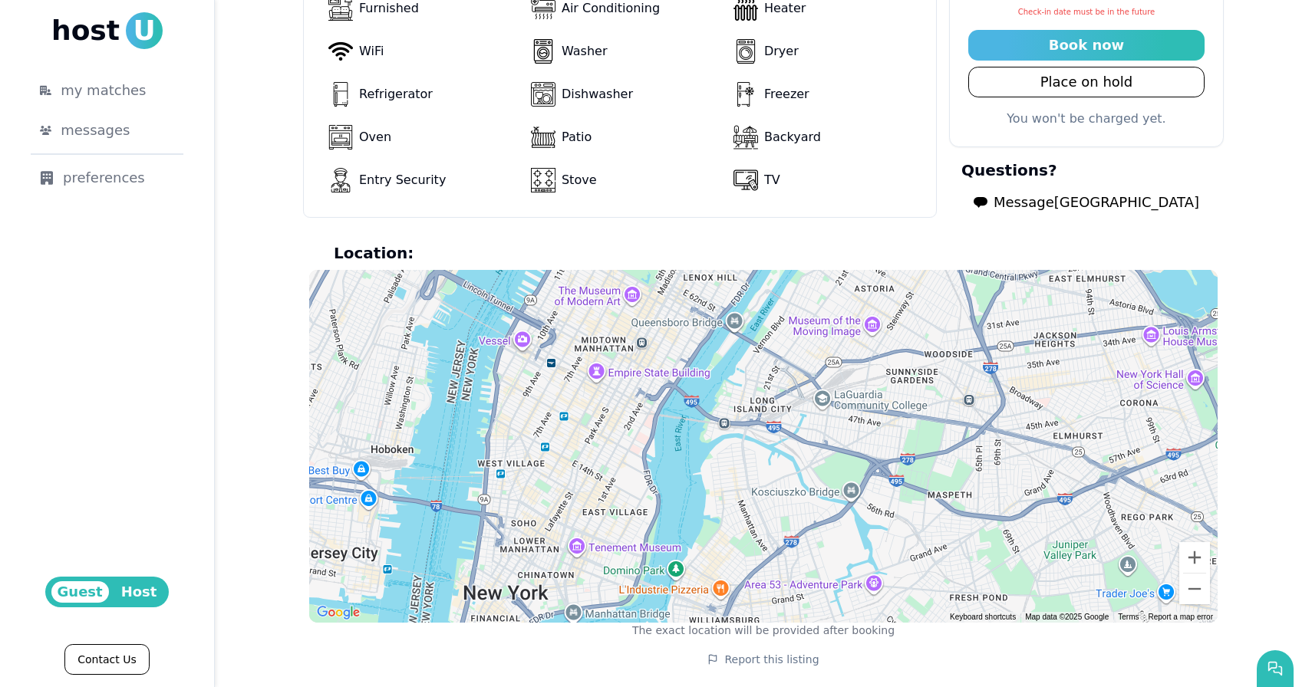
drag, startPoint x: 731, startPoint y: 447, endPoint x: 742, endPoint y: 269, distance: 178.3
click at [742, 270] on div at bounding box center [763, 446] width 908 height 353
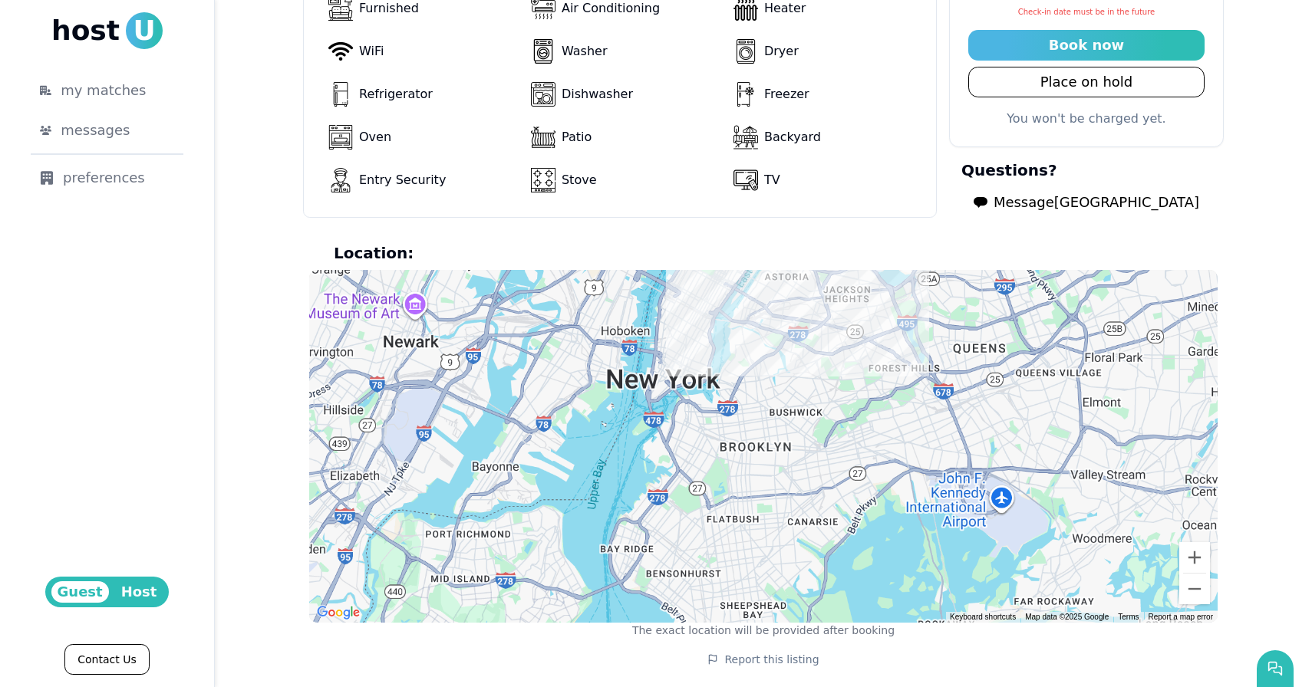
scroll to position [0, 0]
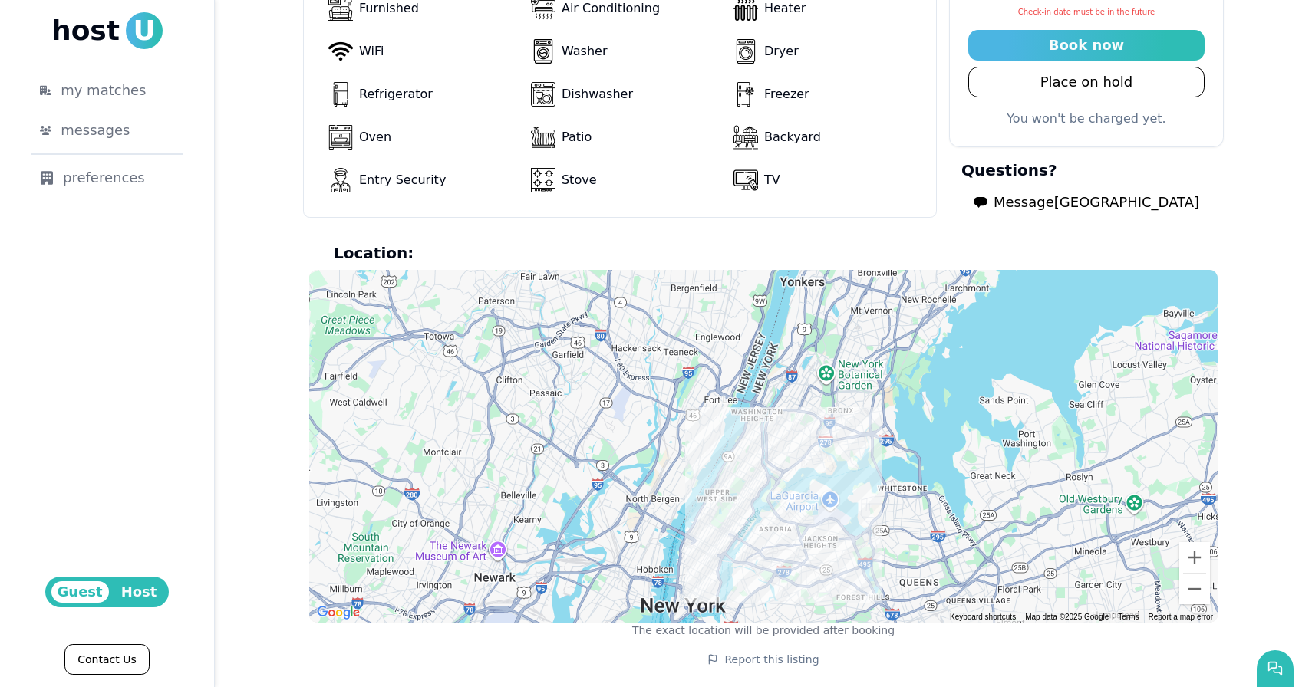
drag, startPoint x: 731, startPoint y: 341, endPoint x: 729, endPoint y: 588, distance: 247.0
click at [729, 592] on div at bounding box center [763, 446] width 908 height 353
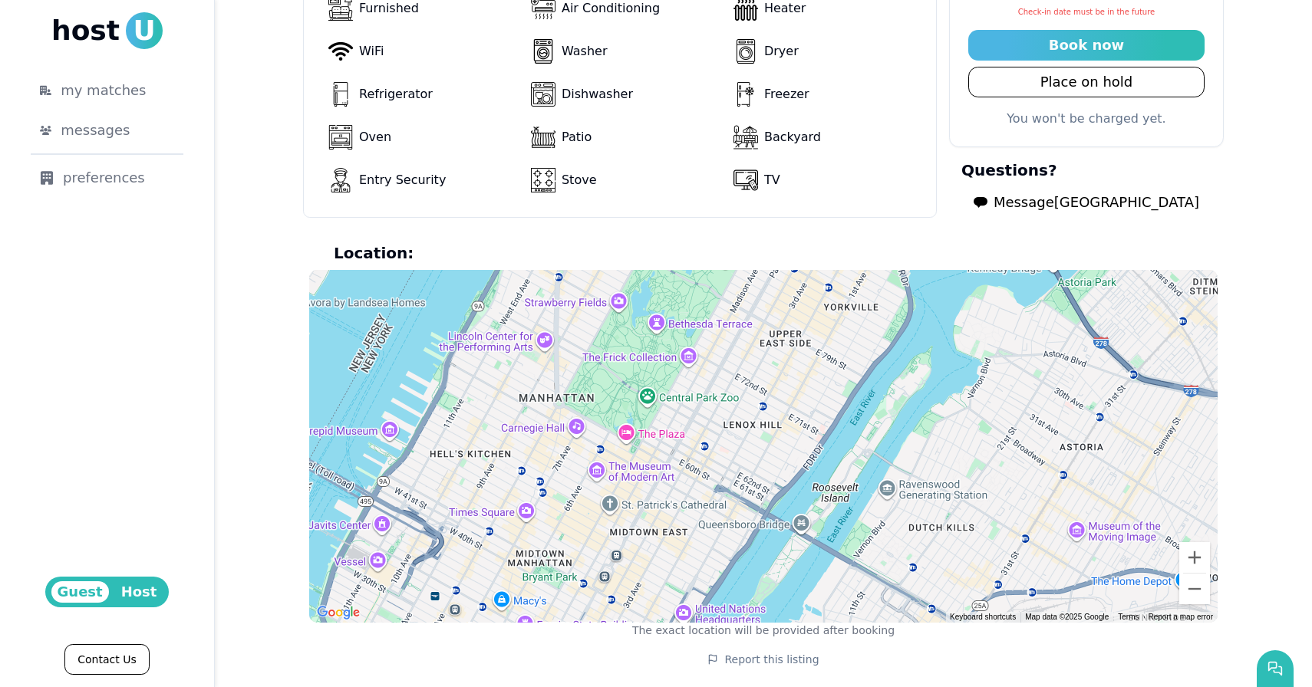
drag, startPoint x: 729, startPoint y: 414, endPoint x: 786, endPoint y: 632, distance: 225.3
click at [787, 632] on section "Location: ← Move left → Move right ↑ Move up ↓ Move down + Zoom in - Zoom out H…" at bounding box center [763, 440] width 908 height 396
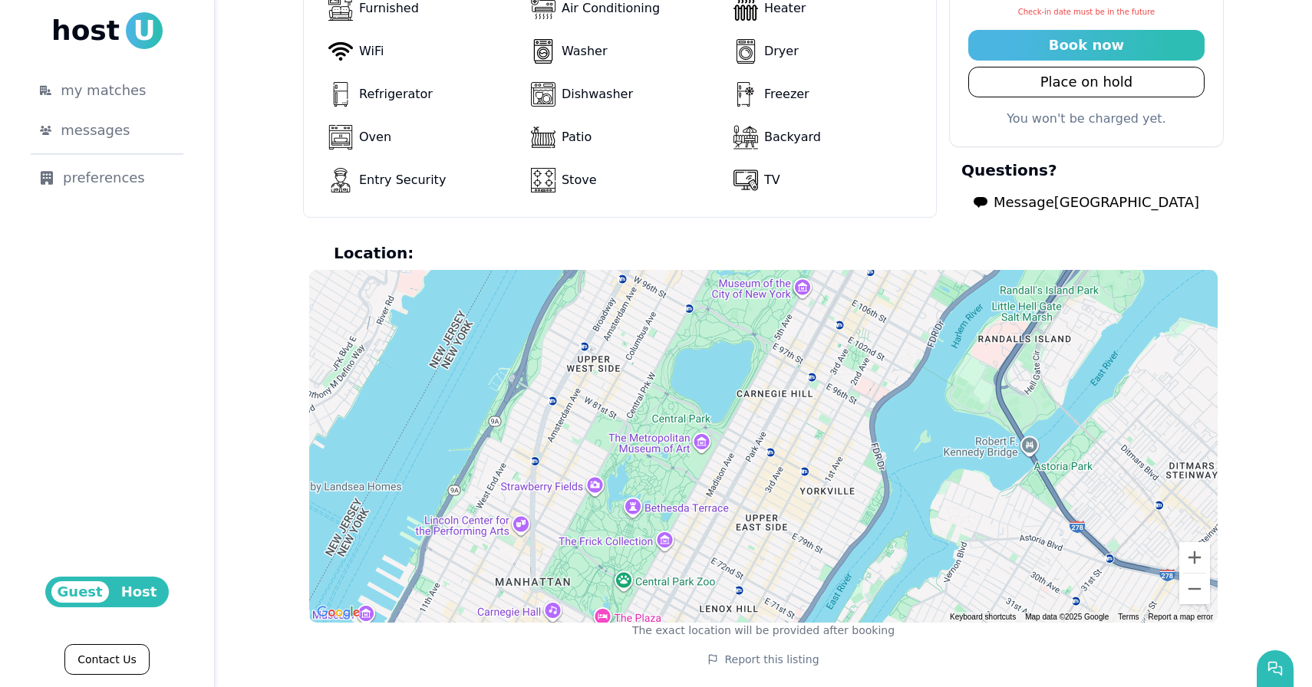
drag, startPoint x: 472, startPoint y: 443, endPoint x: 446, endPoint y: 622, distance: 180.7
click at [446, 622] on div at bounding box center [763, 446] width 908 height 353
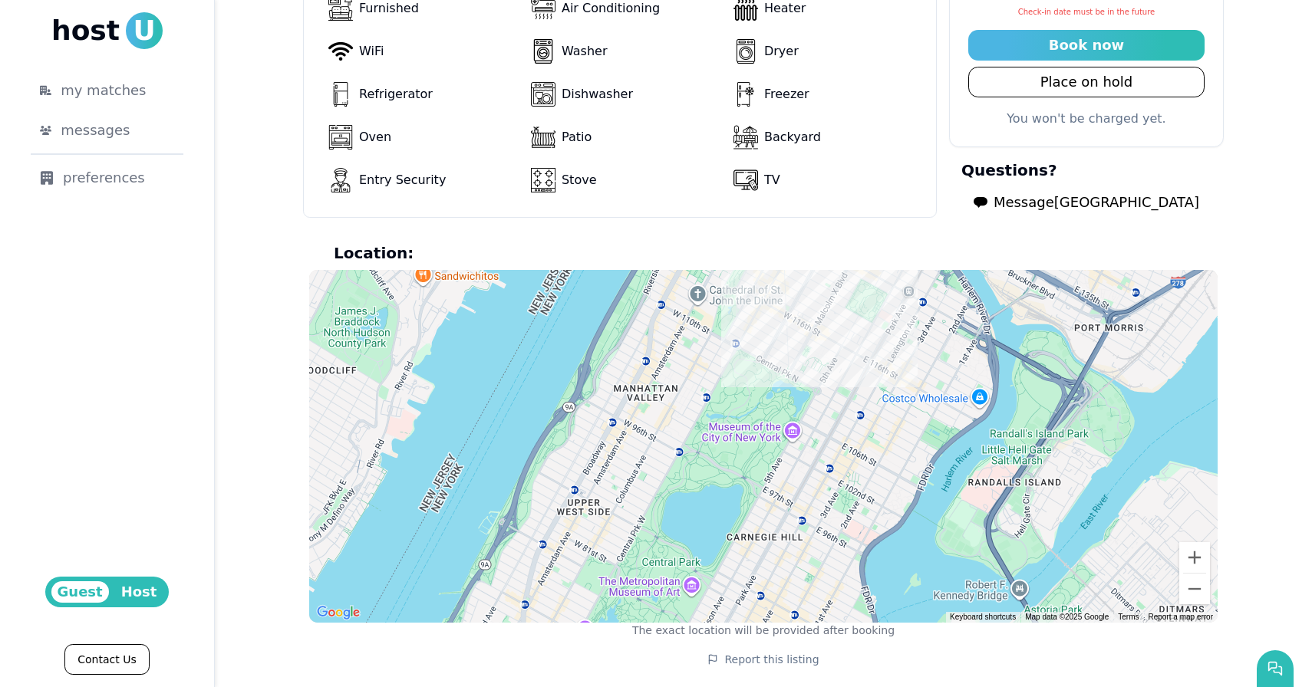
drag, startPoint x: 492, startPoint y: 507, endPoint x: 481, endPoint y: 656, distance: 149.2
click at [482, 657] on div "Location: ← Move left → Move right ↑ Move up ↓ Move down + Zoom in - Zoom out H…" at bounding box center [763, 458] width 920 height 433
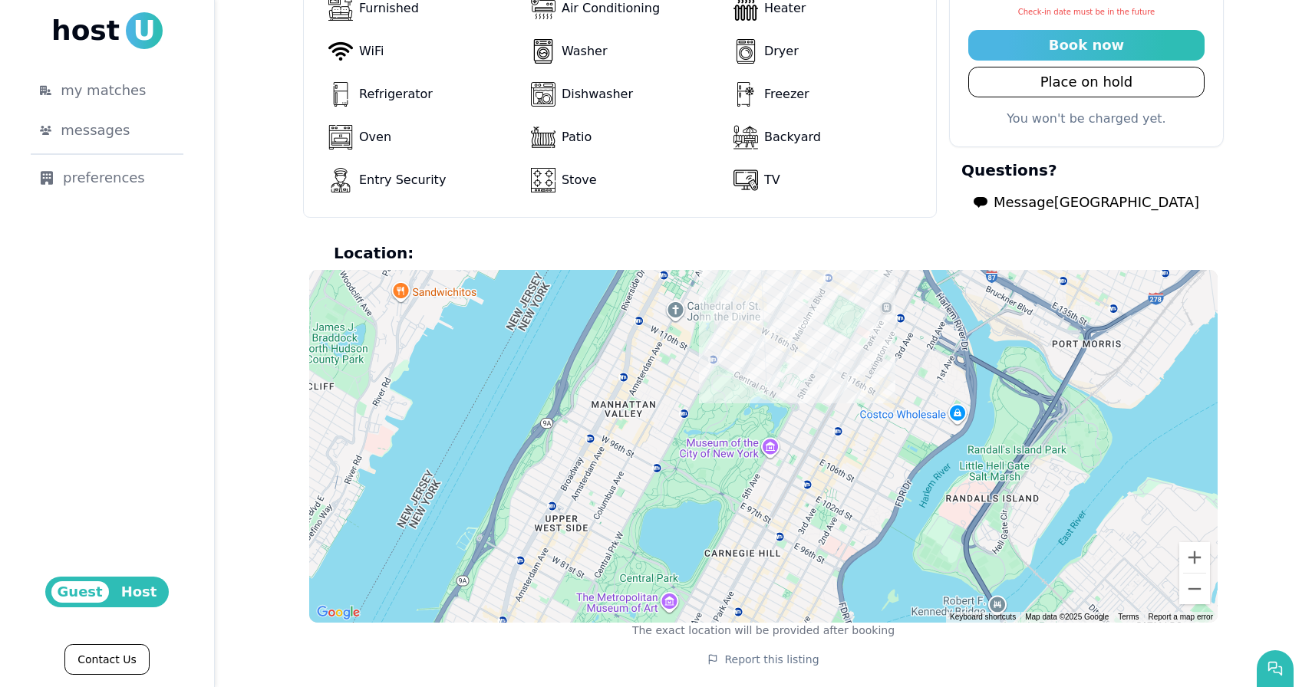
drag, startPoint x: 584, startPoint y: 548, endPoint x: 422, endPoint y: 681, distance: 209.3
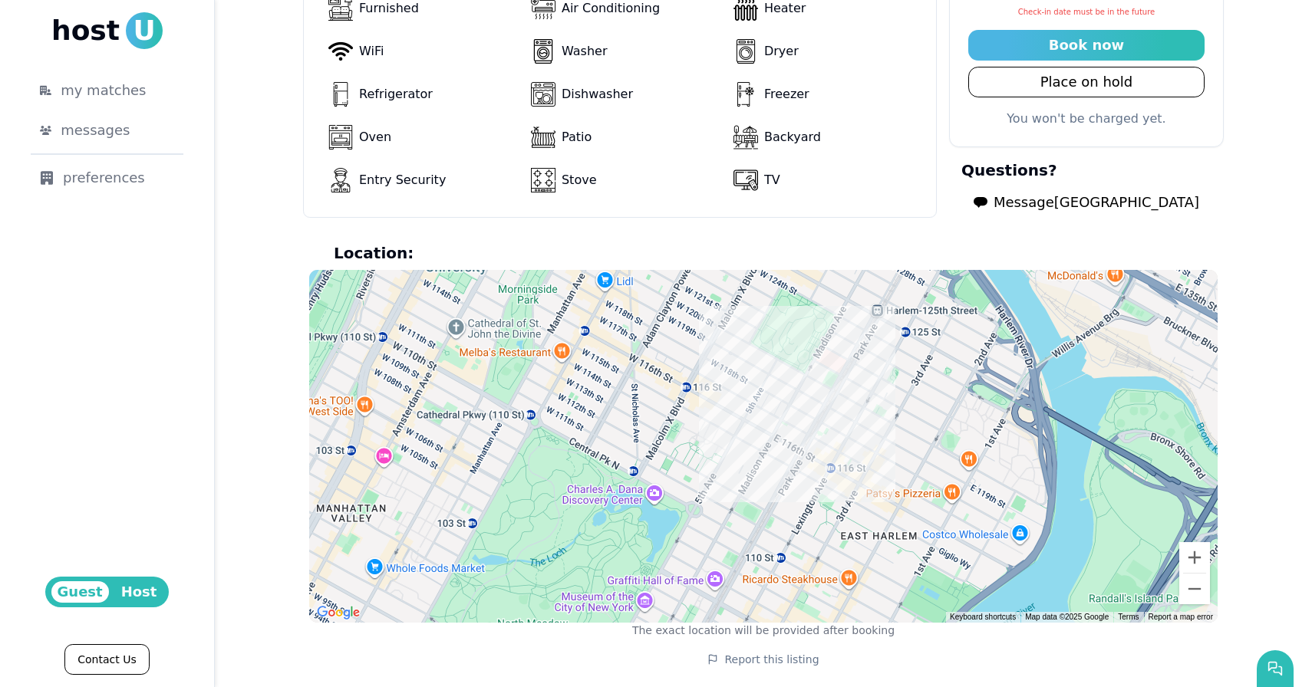
drag, startPoint x: 662, startPoint y: 459, endPoint x: 622, endPoint y: 466, distance: 40.5
click at [623, 466] on div at bounding box center [763, 446] width 908 height 353
